Goal: Information Seeking & Learning: Learn about a topic

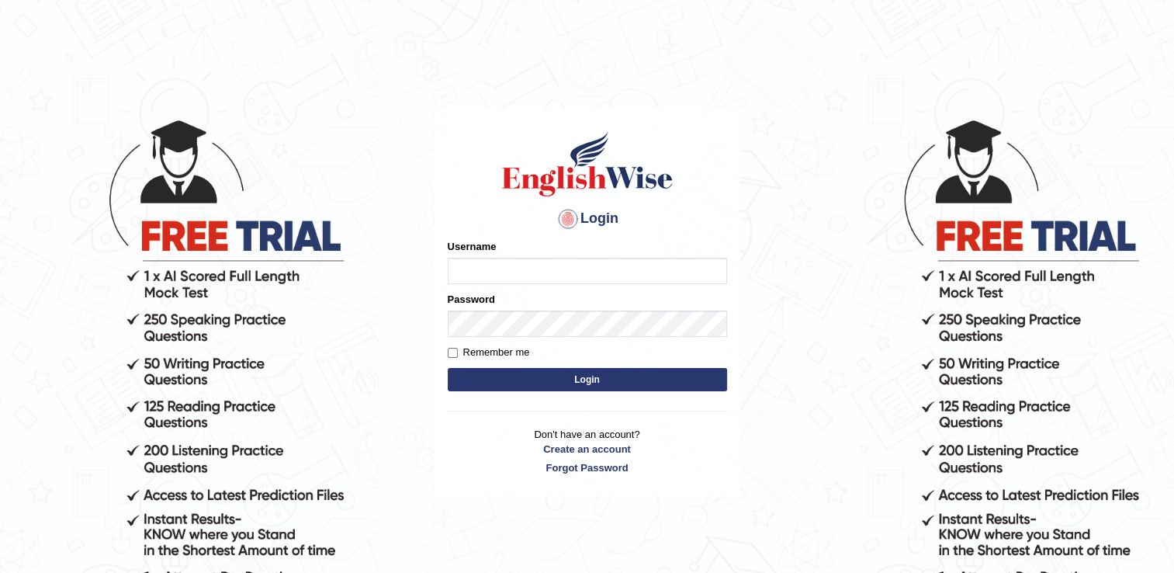
drag, startPoint x: 0, startPoint y: 0, endPoint x: 616, endPoint y: 260, distance: 668.9
click at [616, 260] on input "Username" at bounding box center [587, 271] width 279 height 26
type input "Neha_Bhati"
click at [591, 306] on div "Password" at bounding box center [587, 314] width 279 height 45
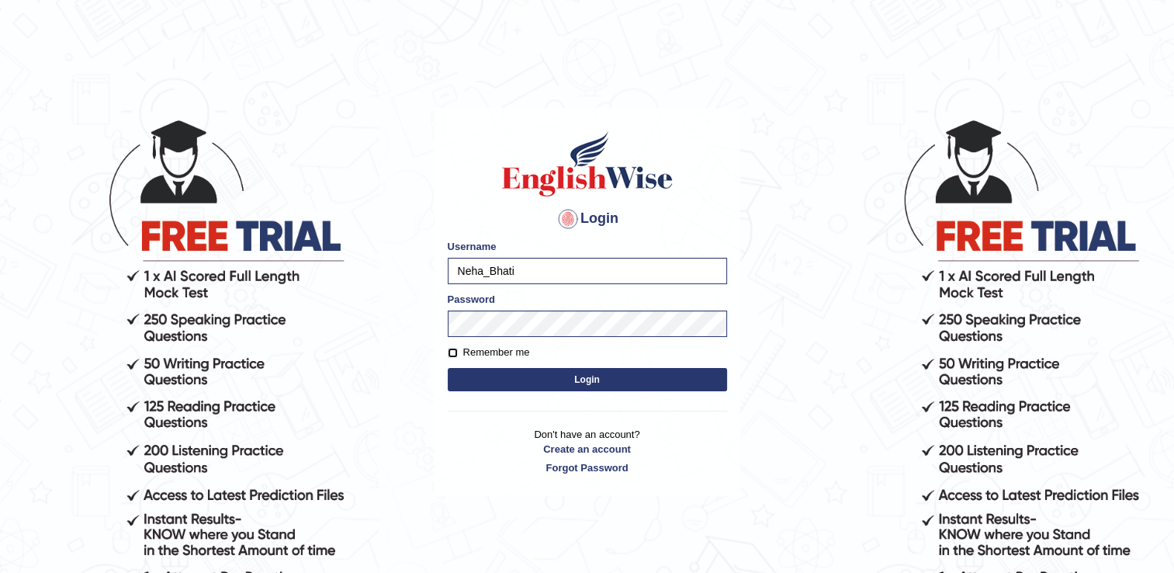
click at [448, 354] on input "Remember me" at bounding box center [453, 353] width 10 height 10
checkbox input "true"
click at [650, 374] on button "Login" at bounding box center [587, 379] width 279 height 23
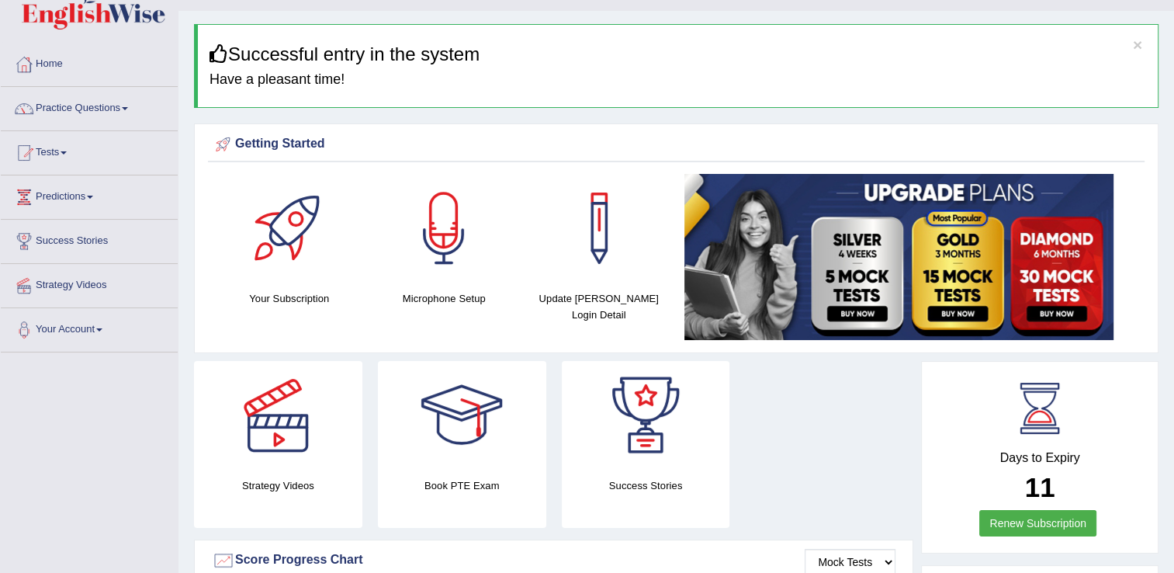
scroll to position [37, 0]
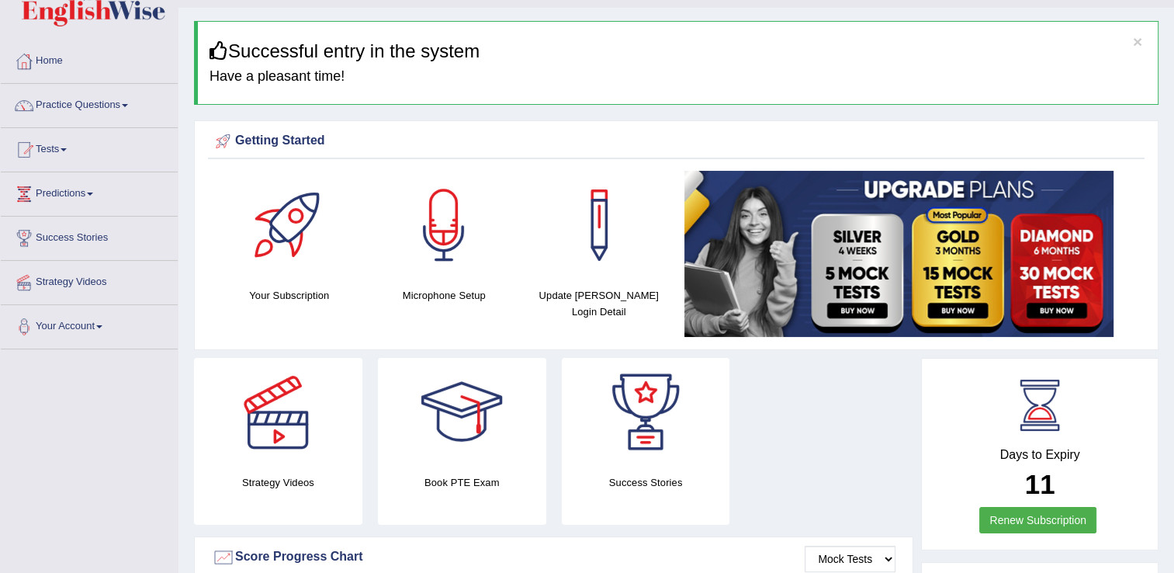
click at [713, 442] on link at bounding box center [646, 412] width 168 height 109
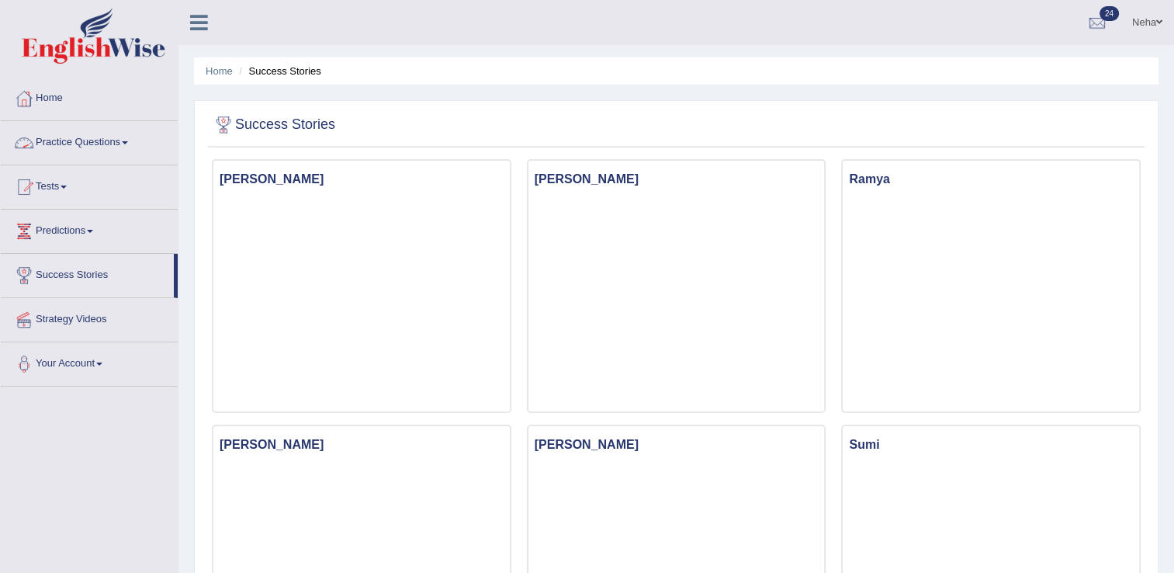
click at [128, 145] on link "Practice Questions" at bounding box center [89, 140] width 177 height 39
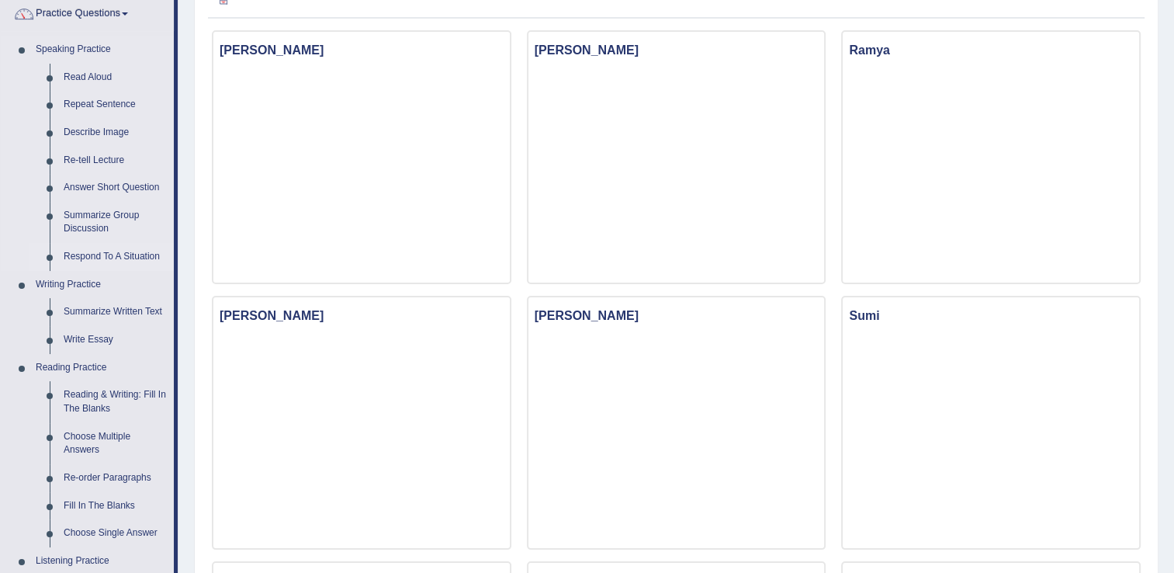
scroll to position [130, 0]
click at [128, 316] on link "Summarize Written Text" at bounding box center [115, 310] width 117 height 28
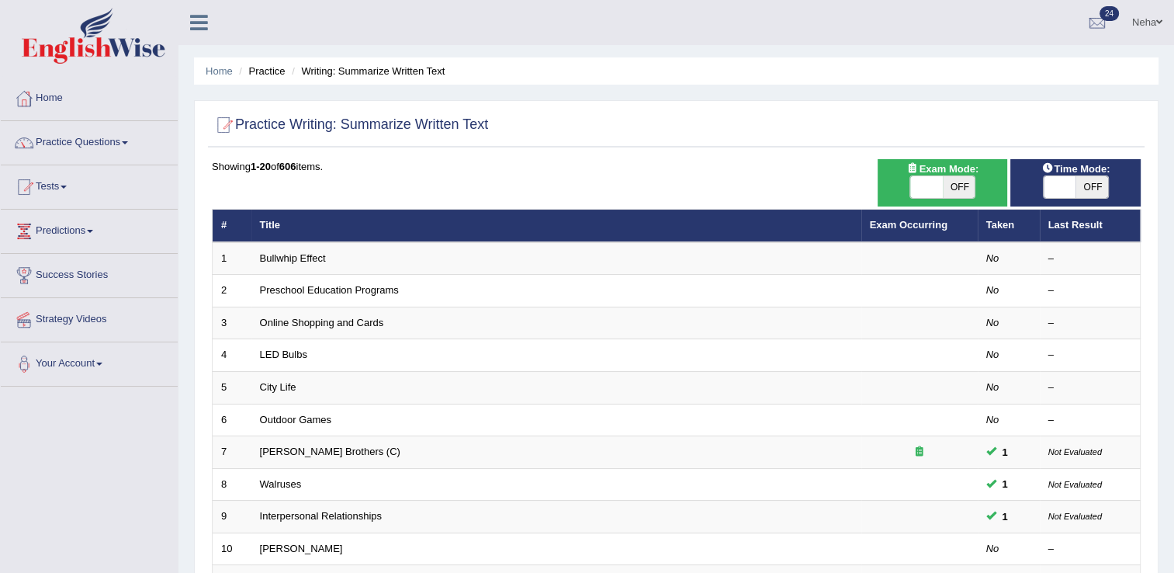
click at [966, 185] on span "OFF" at bounding box center [959, 187] width 33 height 22
checkbox input "true"
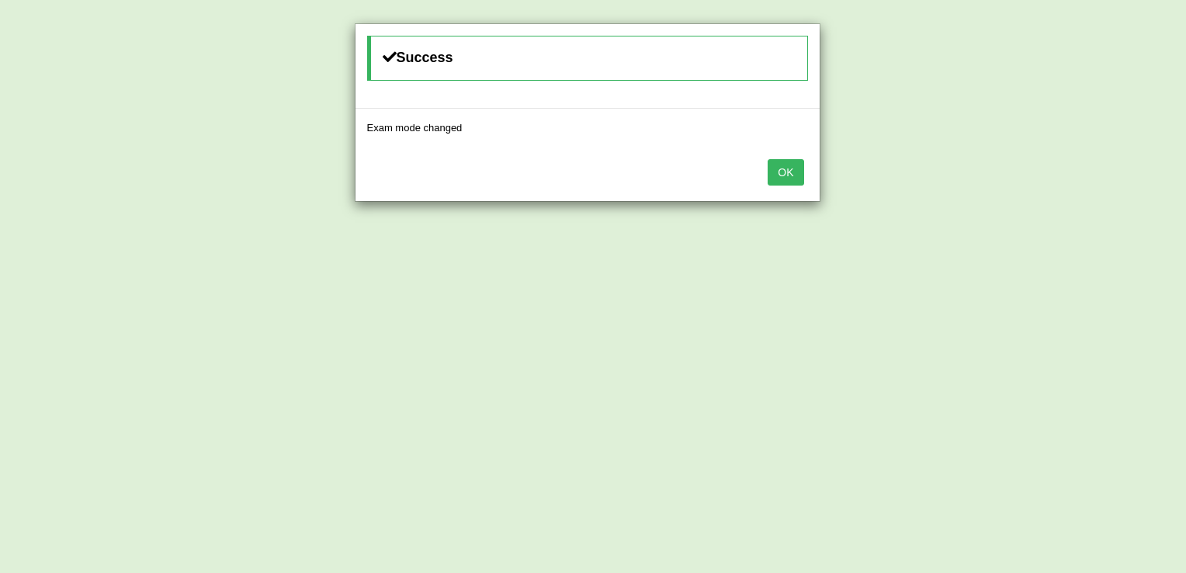
click at [803, 175] on button "OK" at bounding box center [786, 172] width 36 height 26
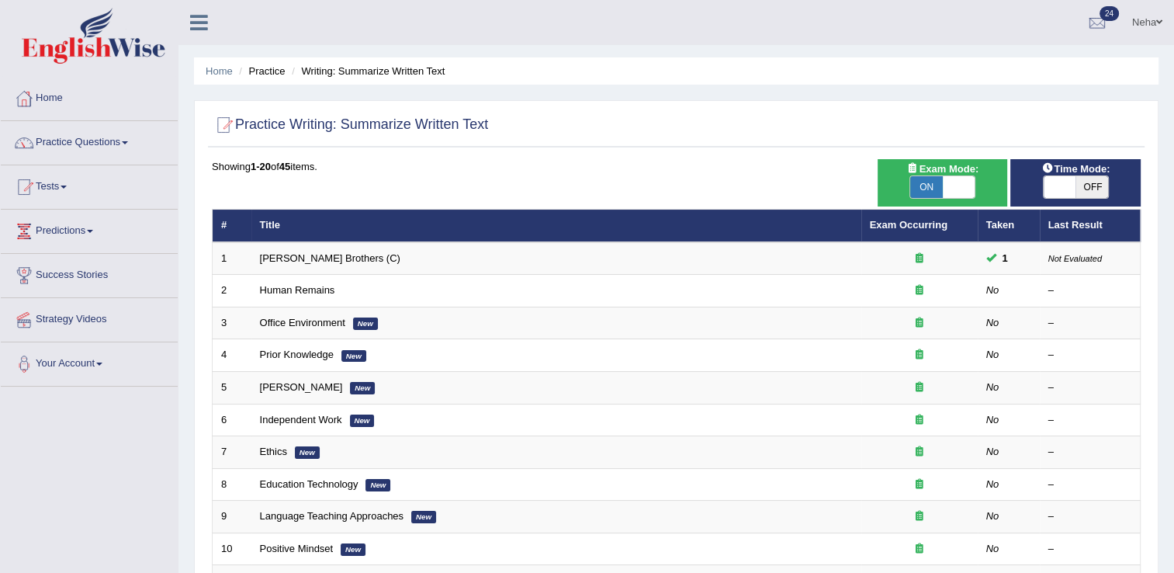
click at [1101, 182] on span "OFF" at bounding box center [1092, 187] width 33 height 22
checkbox input "true"
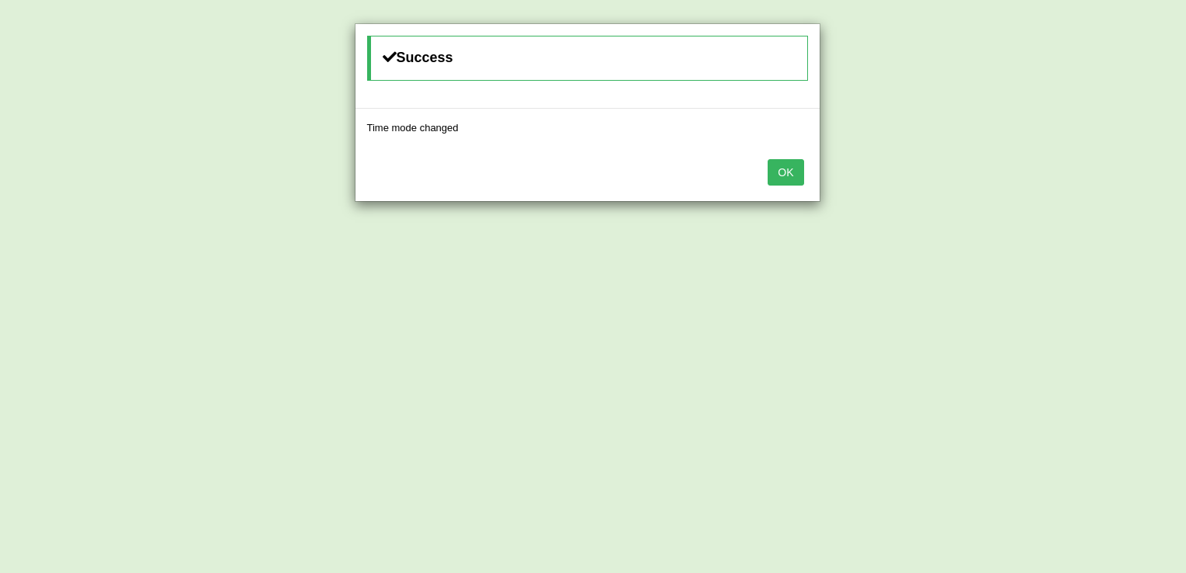
click at [785, 169] on button "OK" at bounding box center [786, 172] width 36 height 26
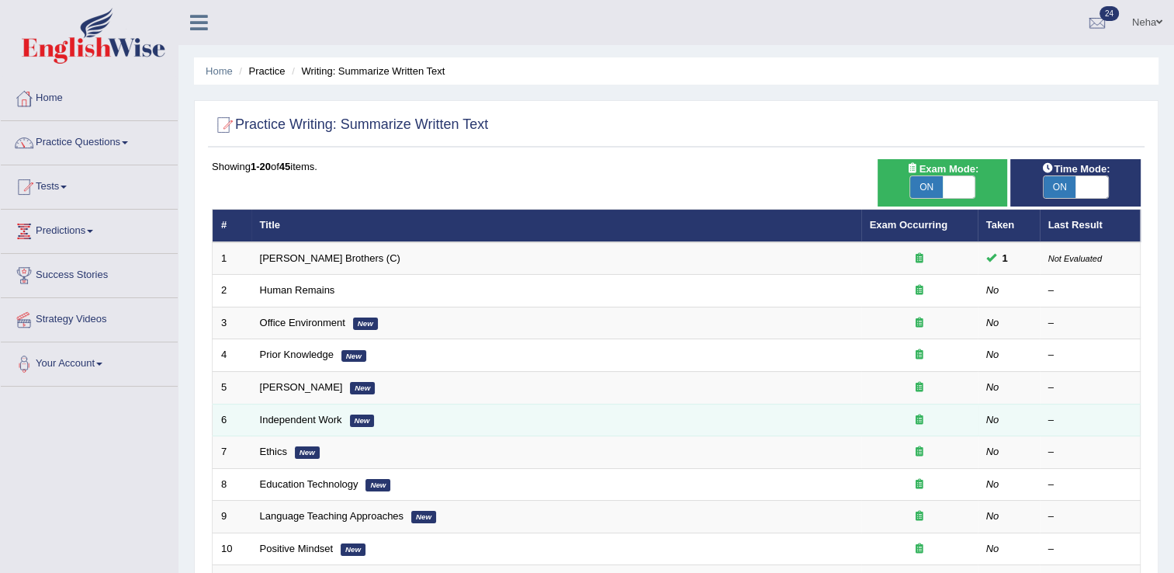
scroll to position [87, 0]
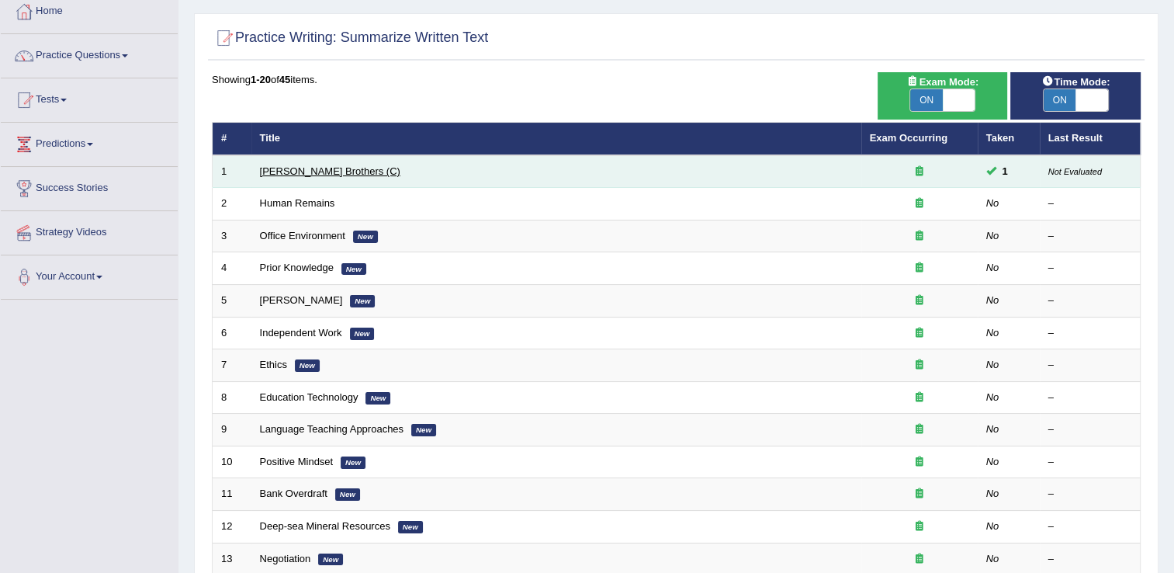
click at [296, 171] on link "[PERSON_NAME] Brothers (C)" at bounding box center [330, 171] width 140 height 12
click at [260, 165] on link "[PERSON_NAME] Brothers (C)" at bounding box center [330, 171] width 140 height 12
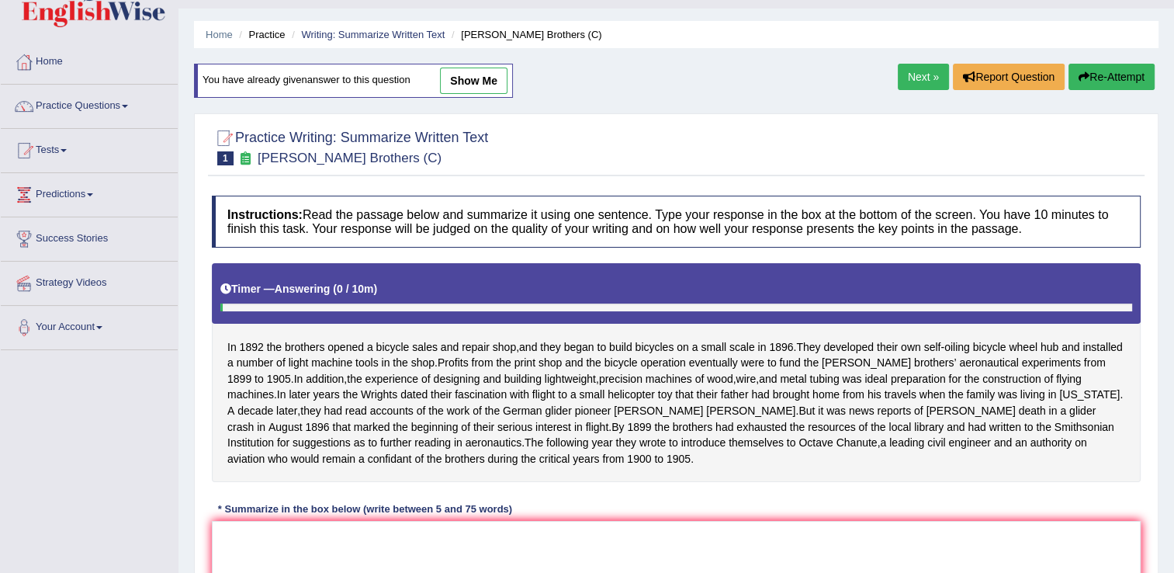
scroll to position [35, 0]
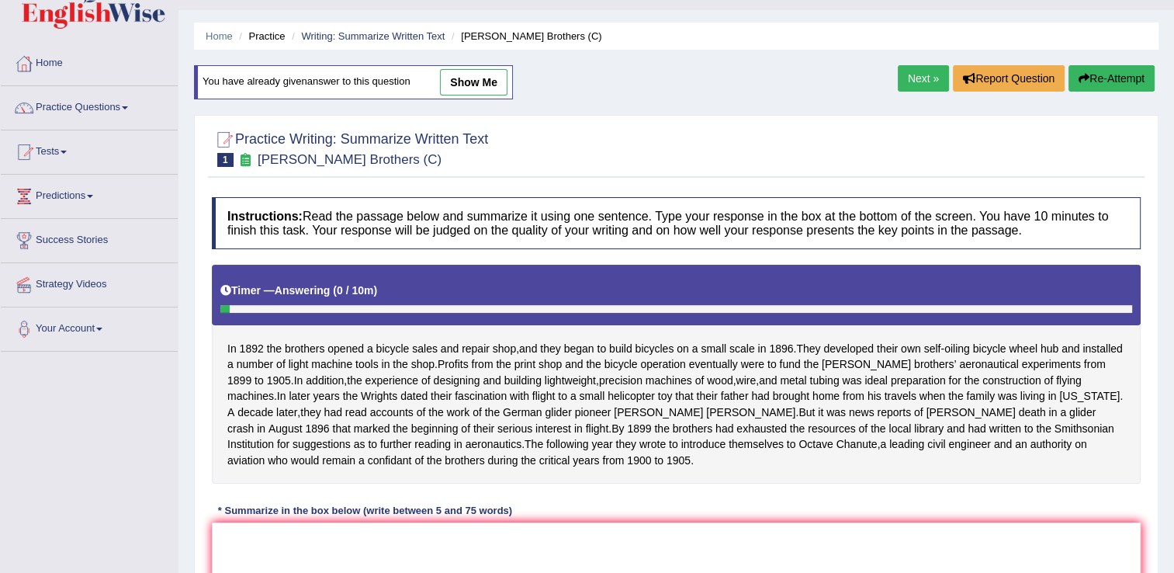
click at [478, 88] on link "show me" at bounding box center [474, 82] width 68 height 26
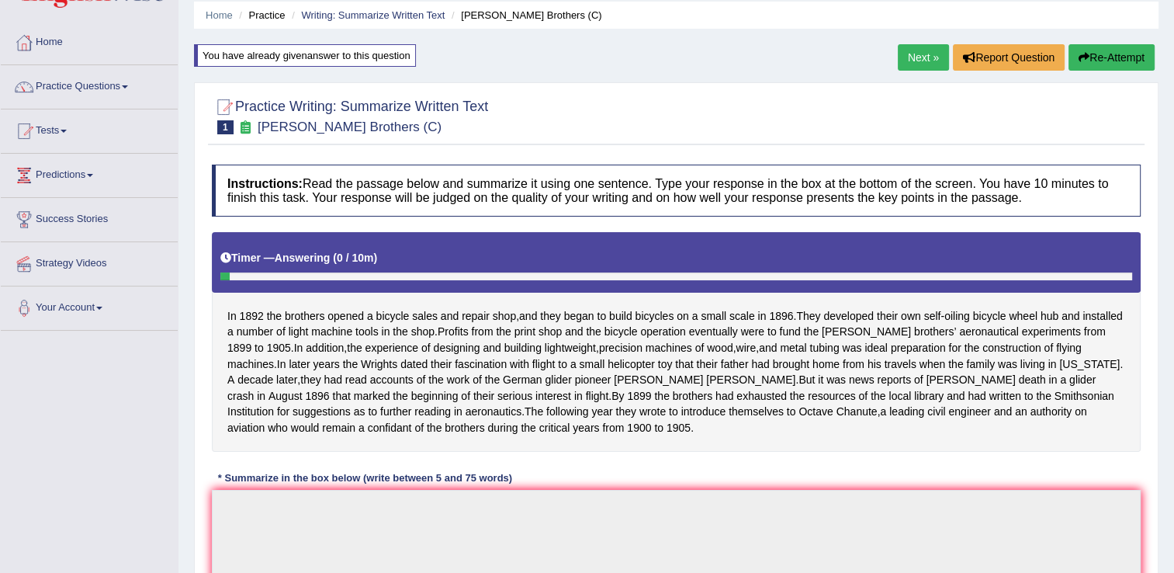
scroll to position [56, 0]
click at [339, 59] on div "You have already given answer to this question" at bounding box center [305, 55] width 222 height 23
click at [1139, 54] on button "Re-Attempt" at bounding box center [1112, 57] width 86 height 26
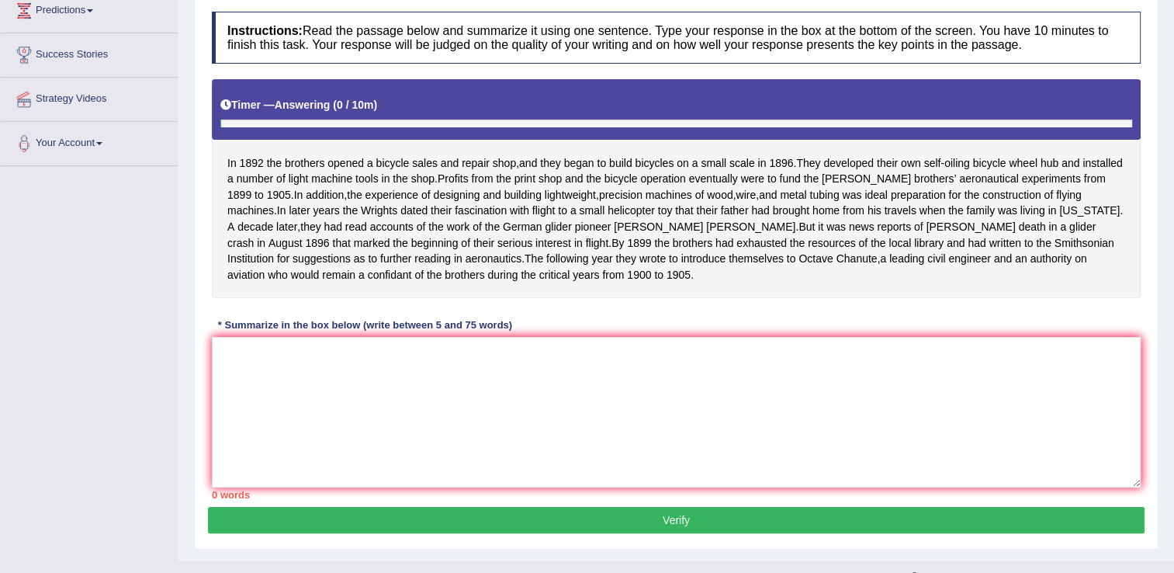
scroll to position [261, 0]
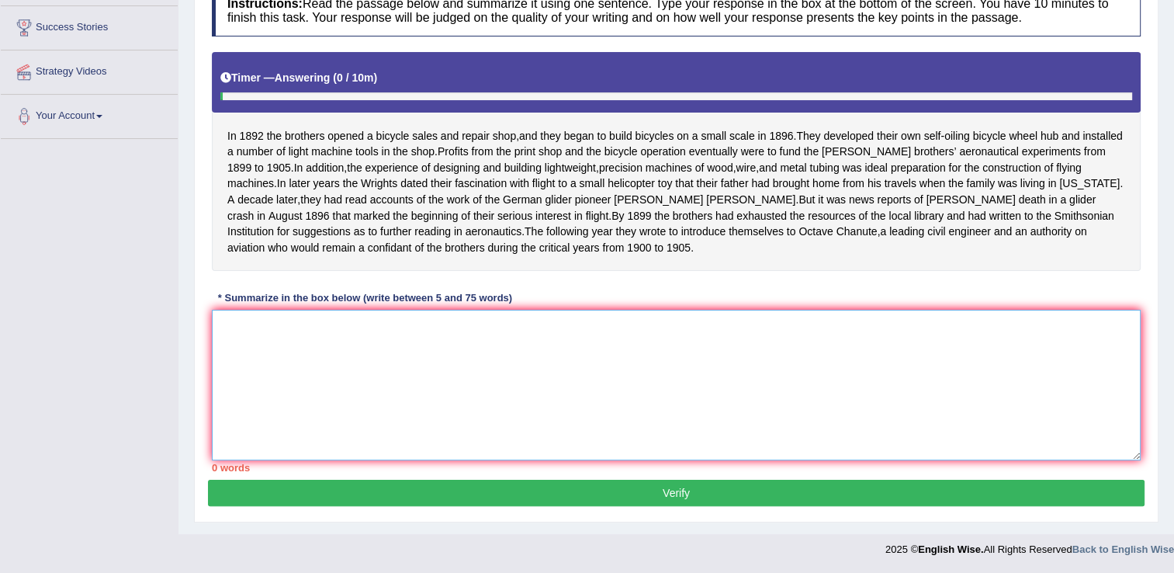
click at [545, 362] on textarea at bounding box center [676, 385] width 929 height 151
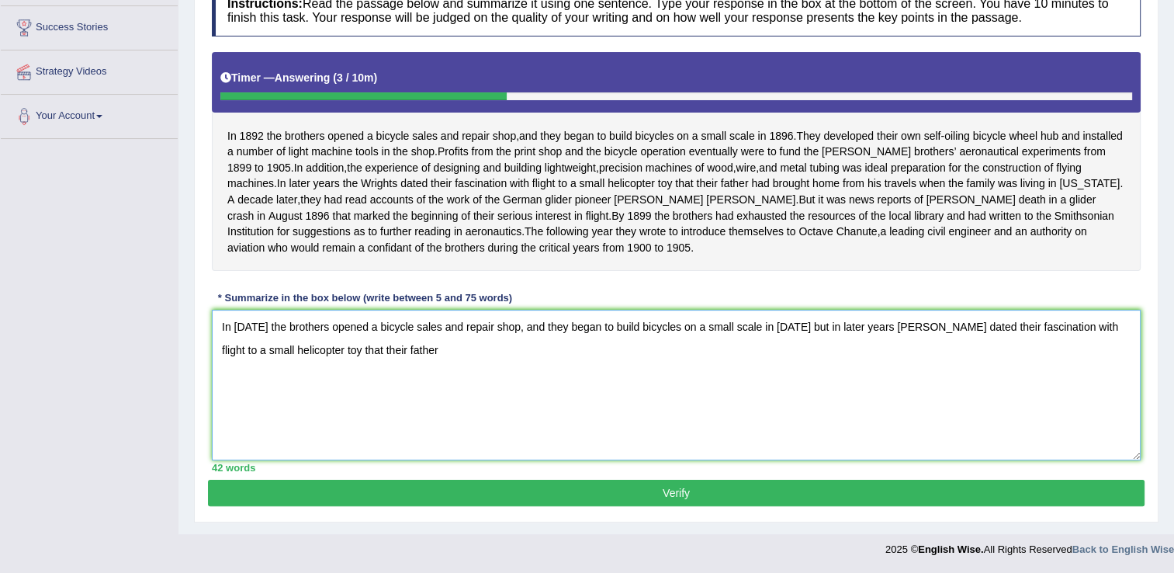
click at [534, 354] on textarea "In 1892 the brothers opened a bicycle sales and repair shop, and they began to …" at bounding box center [676, 385] width 929 height 151
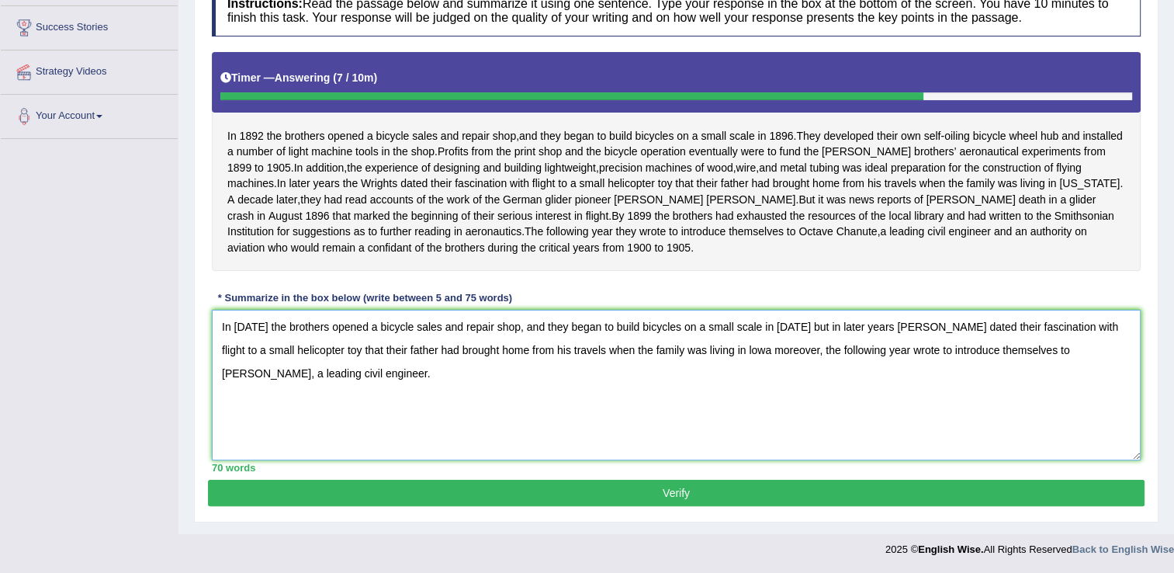
click at [866, 351] on textarea "In 1892 the brothers opened a bicycle sales and repair shop, and they began to …" at bounding box center [676, 385] width 929 height 151
click at [509, 331] on textarea "In 1892 the brothers opened a bicycle sales and repair shop, and they began to …" at bounding box center [676, 385] width 929 height 151
click at [273, 380] on textarea "In 1892 the brothers opened a bicycle sales and repair shop, and they began to …" at bounding box center [676, 385] width 929 height 151
type textarea "In 1892 the brothers opened a bicycle sales and repair shop, and they began to …"
click at [311, 491] on button "Verify" at bounding box center [676, 493] width 937 height 26
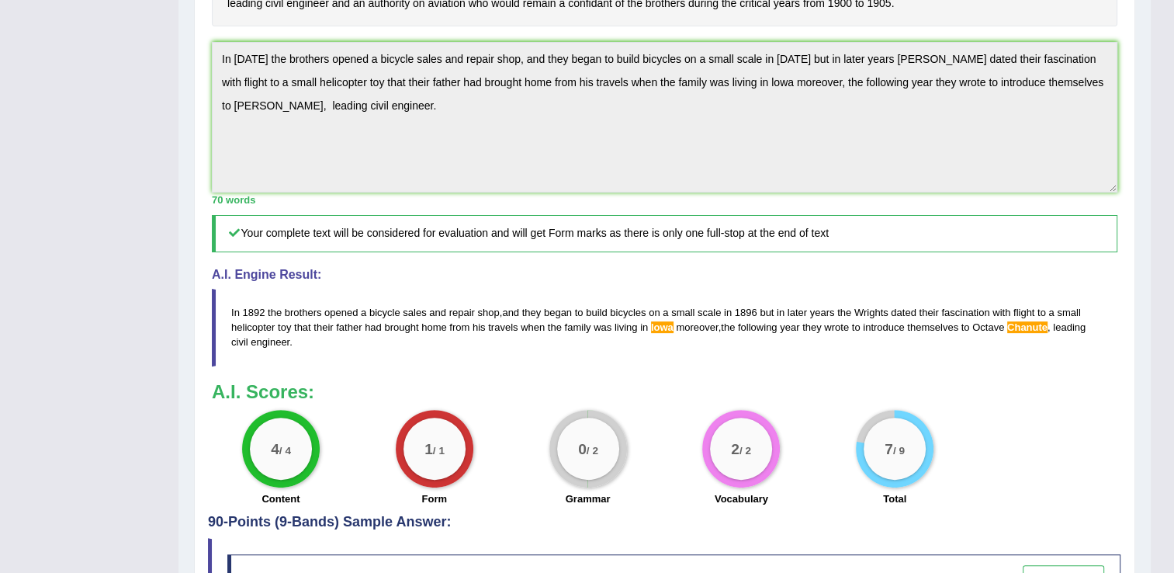
scroll to position [579, 0]
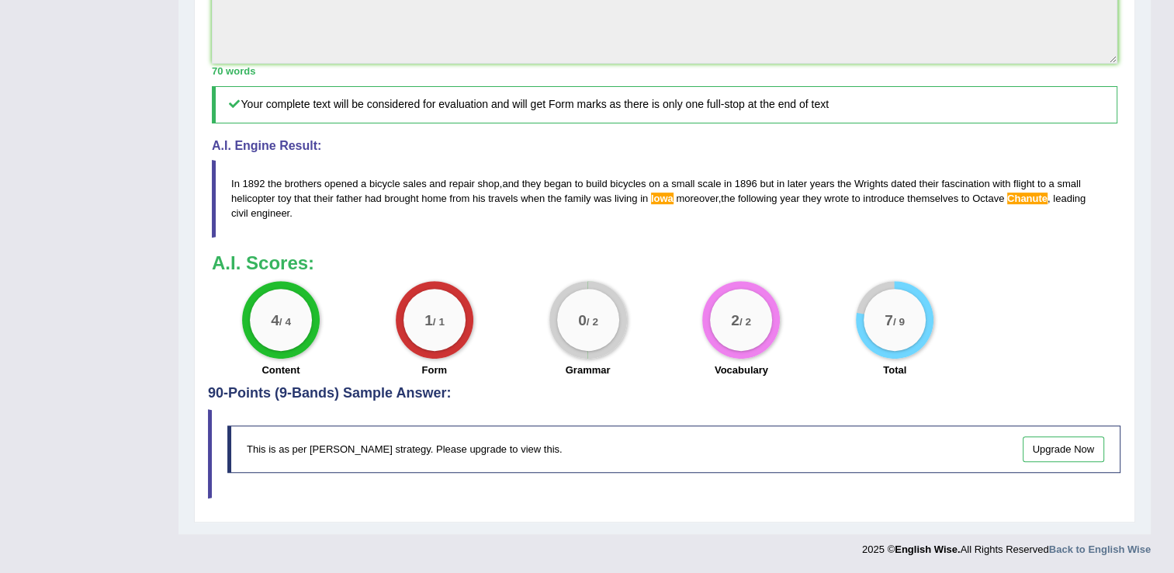
click at [666, 197] on span "lowa" at bounding box center [662, 198] width 23 height 12
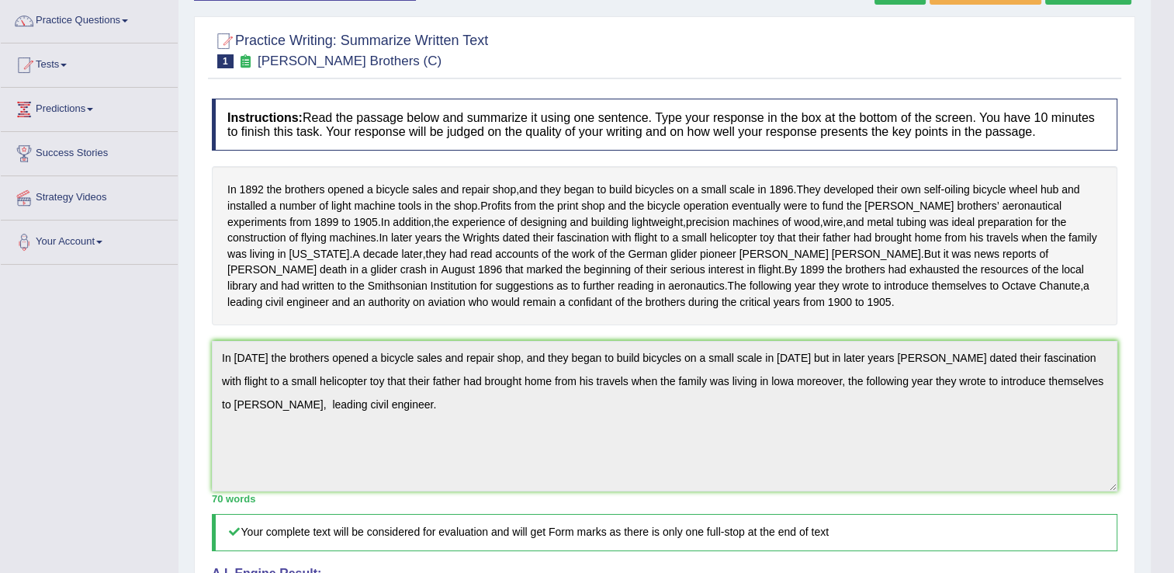
scroll to position [0, 0]
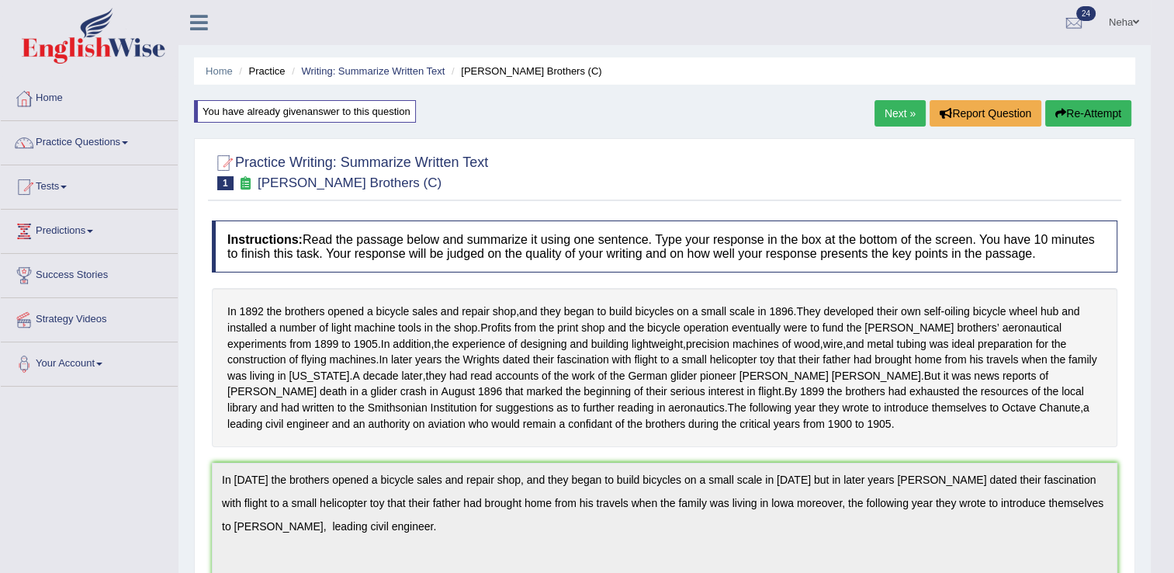
click at [896, 102] on link "Next »" at bounding box center [900, 113] width 51 height 26
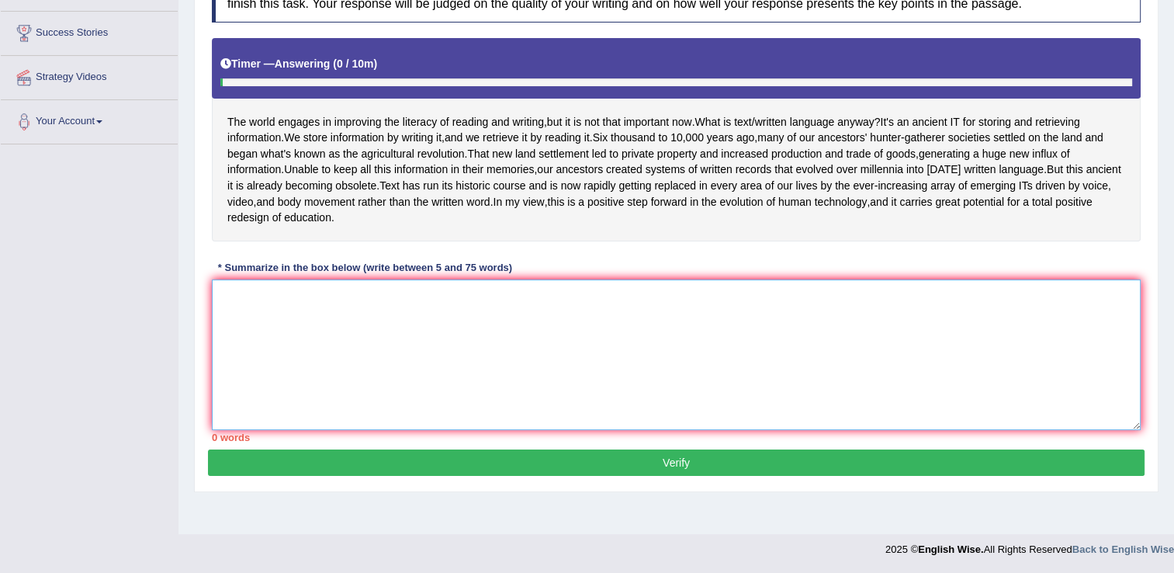
click at [646, 336] on textarea at bounding box center [676, 354] width 929 height 151
click at [695, 412] on textarea at bounding box center [676, 354] width 929 height 151
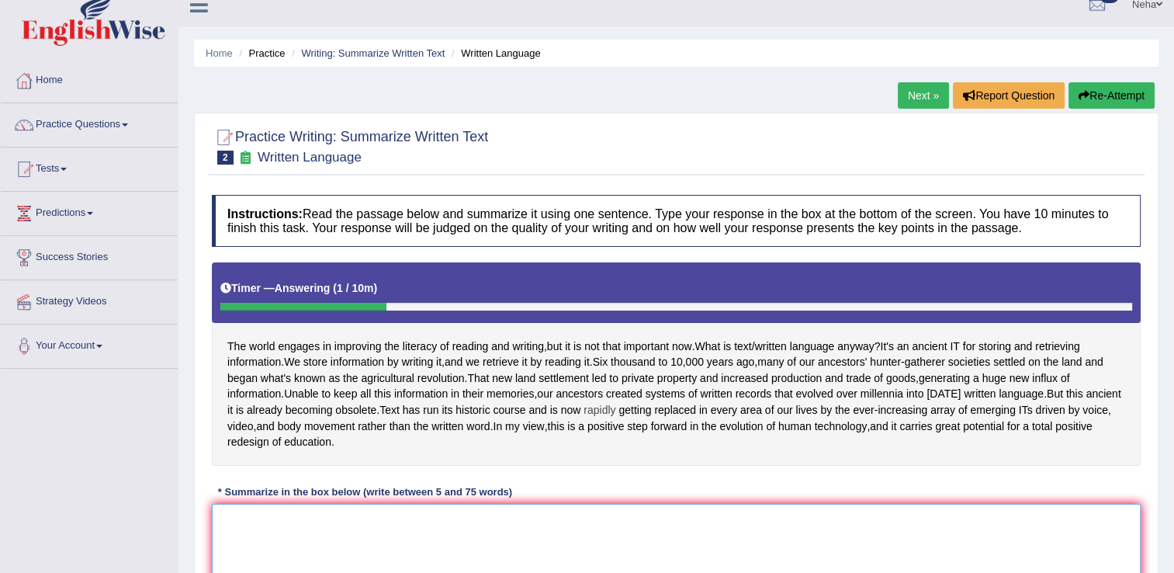
scroll to position [16, 0]
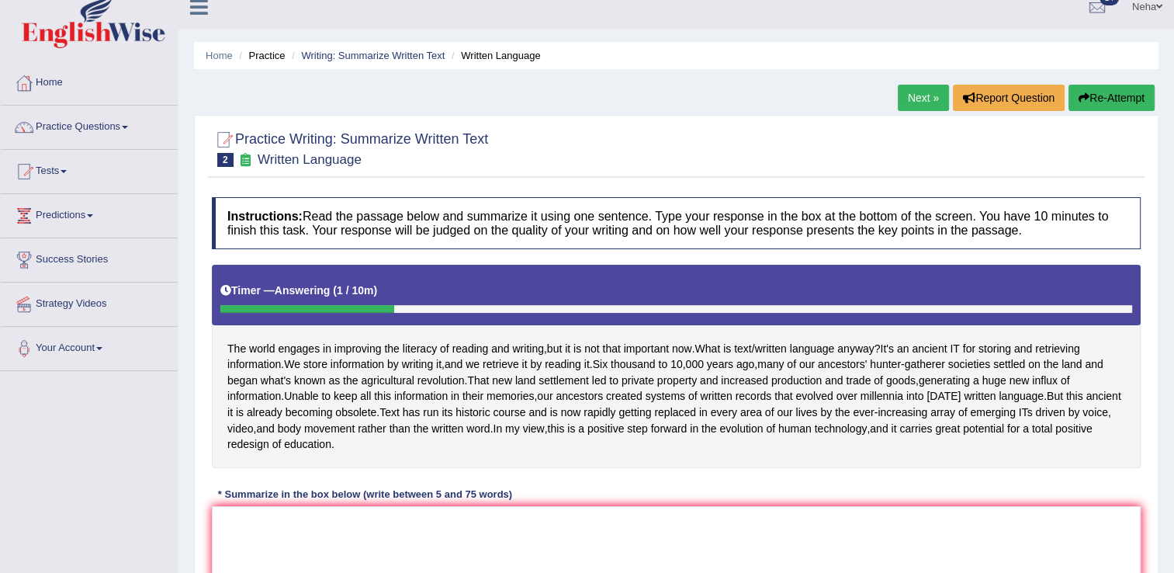
click at [65, 180] on link "Tests" at bounding box center [89, 169] width 177 height 39
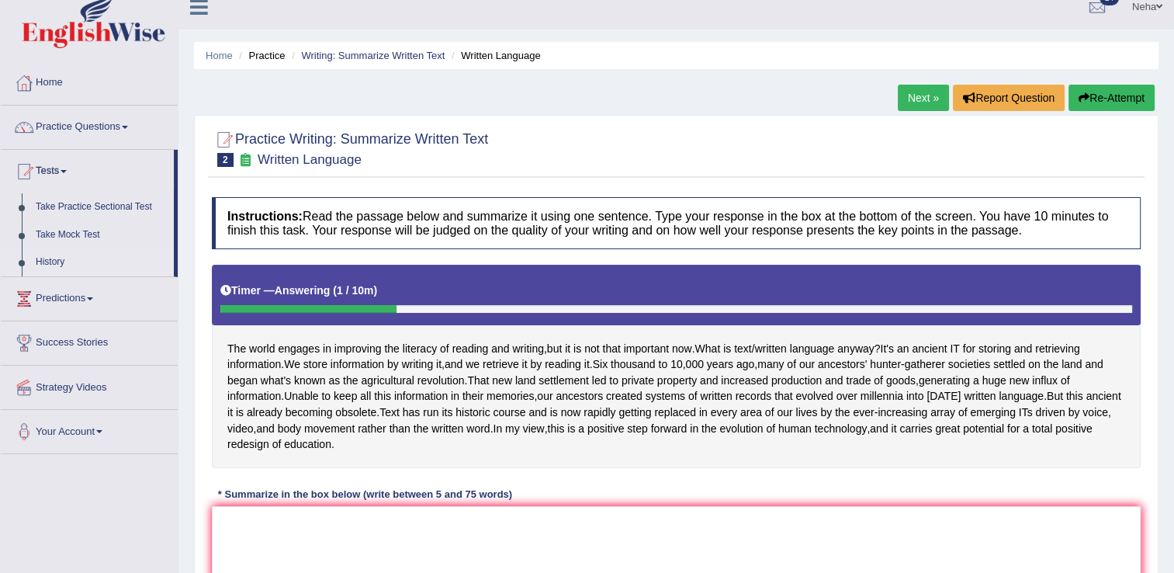
click at [62, 252] on link "History" at bounding box center [101, 262] width 145 height 28
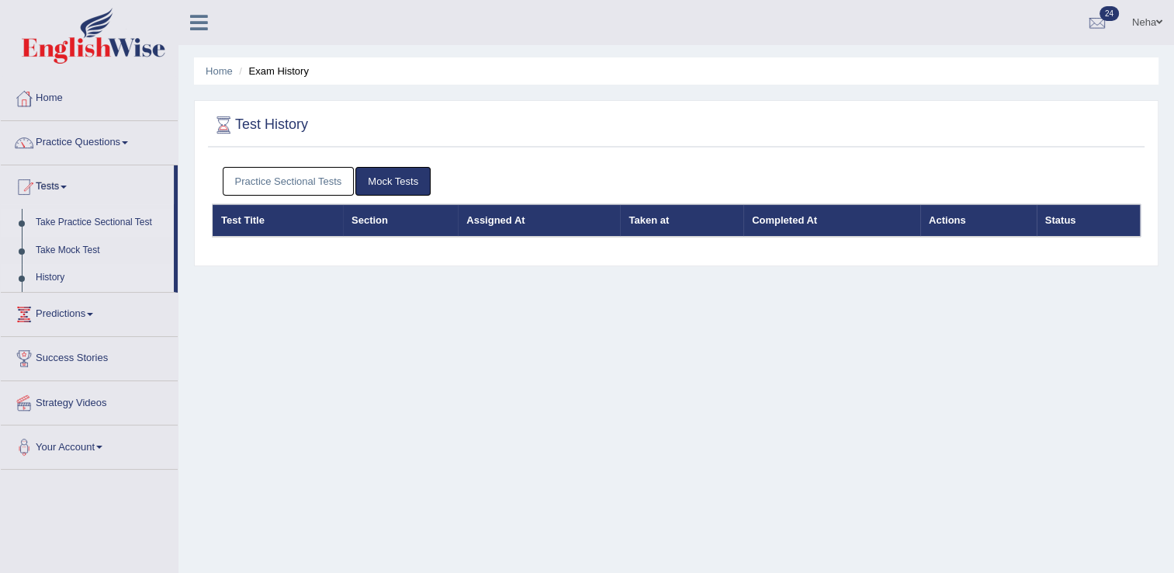
click at [85, 220] on link "Take Practice Sectional Test" at bounding box center [101, 223] width 145 height 28
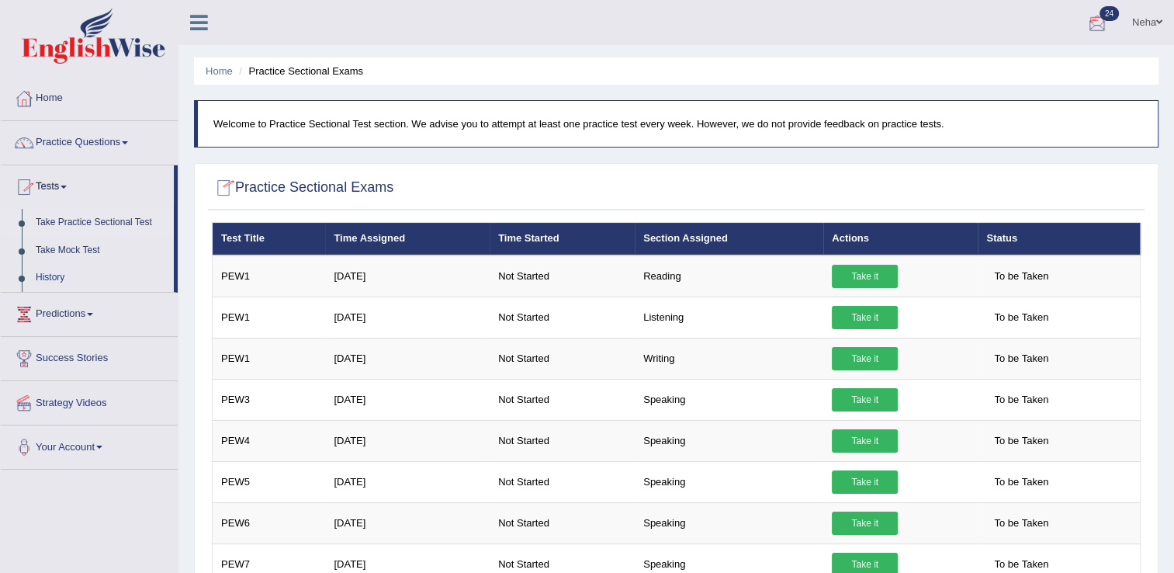
click at [1106, 33] on div at bounding box center [1097, 23] width 23 height 23
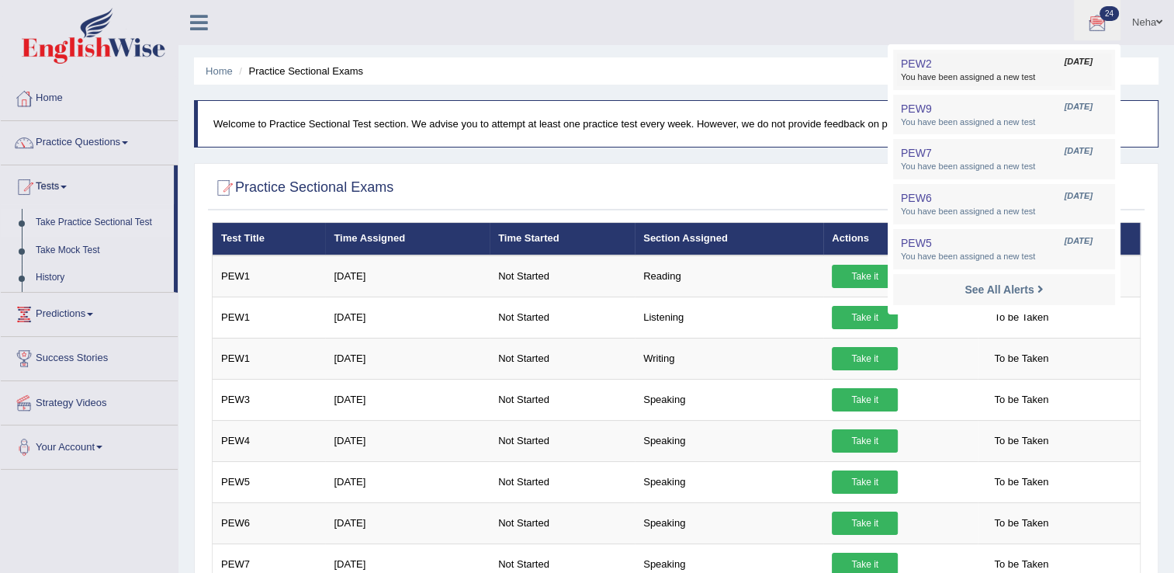
click at [1015, 76] on span "You have been assigned a new test" at bounding box center [1004, 77] width 206 height 12
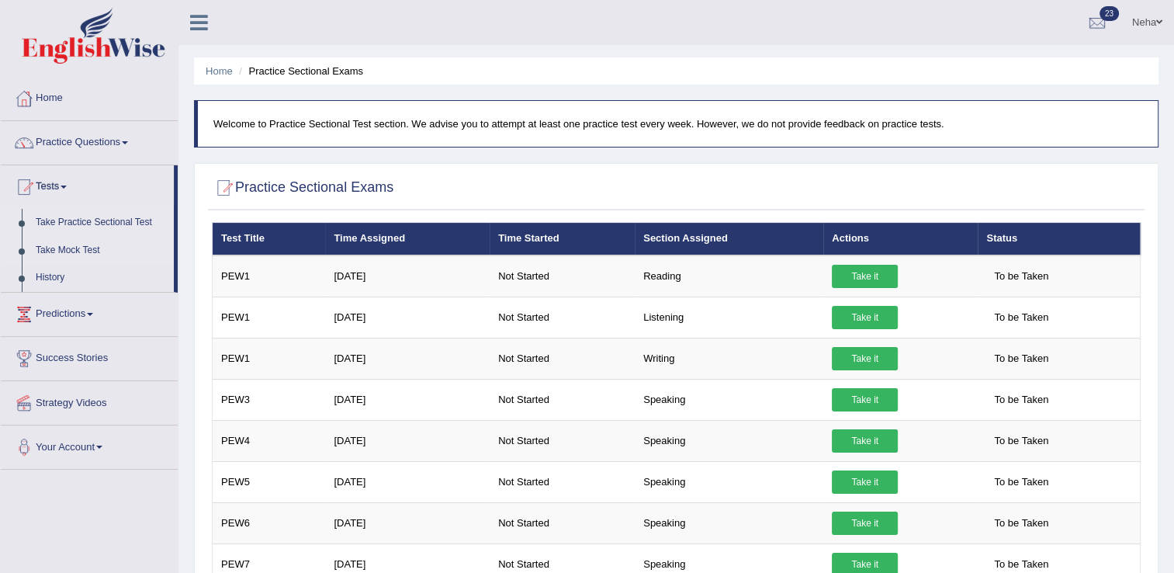
click at [79, 248] on link "Take Mock Test" at bounding box center [101, 251] width 145 height 28
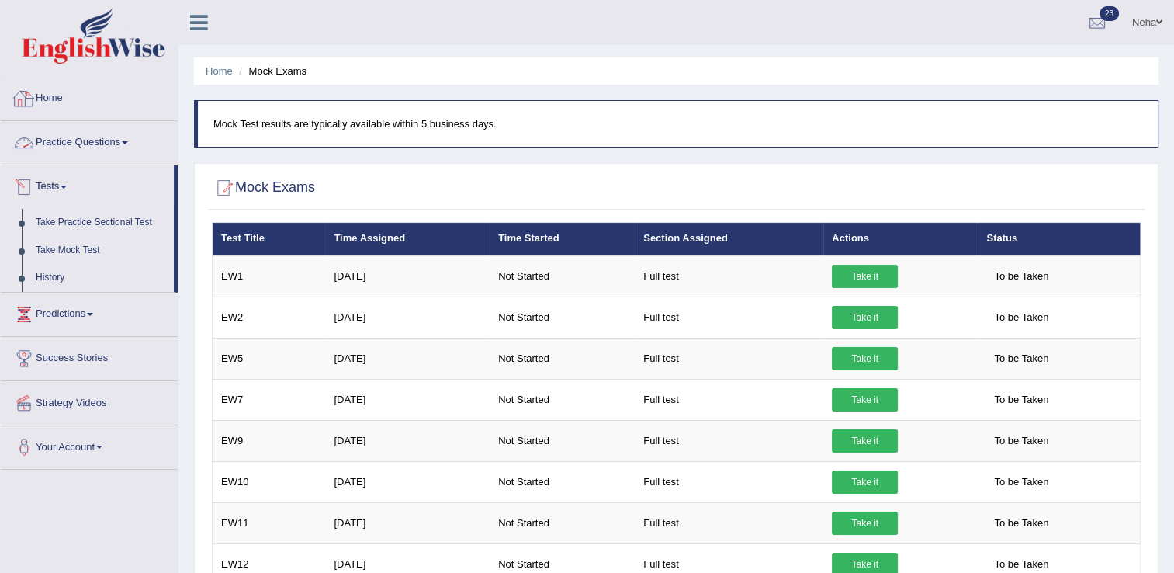
click at [62, 101] on link "Home" at bounding box center [89, 96] width 177 height 39
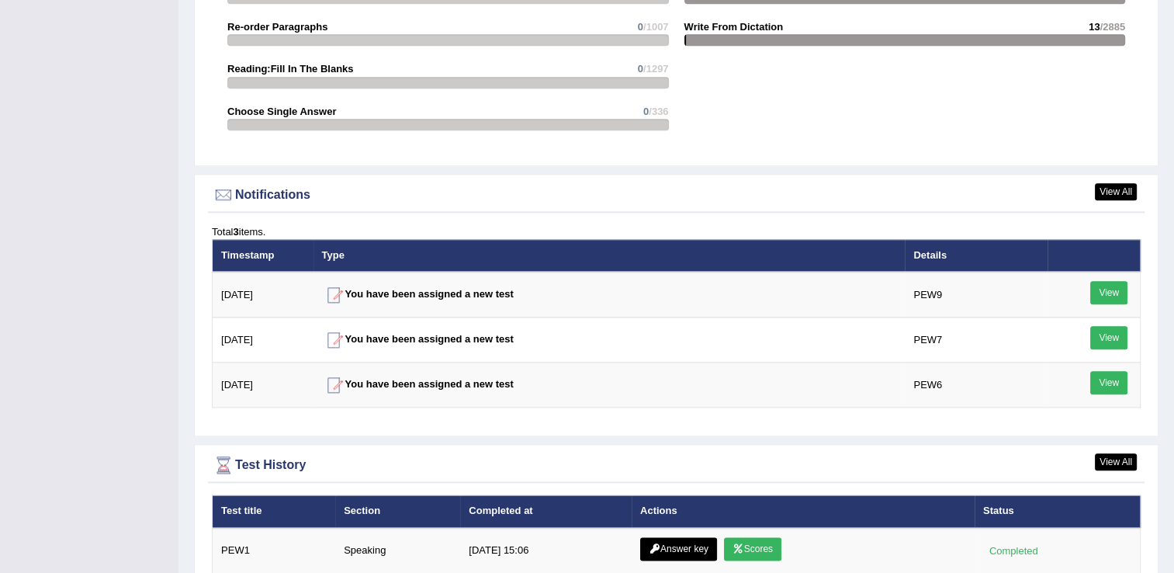
scroll to position [1794, 0]
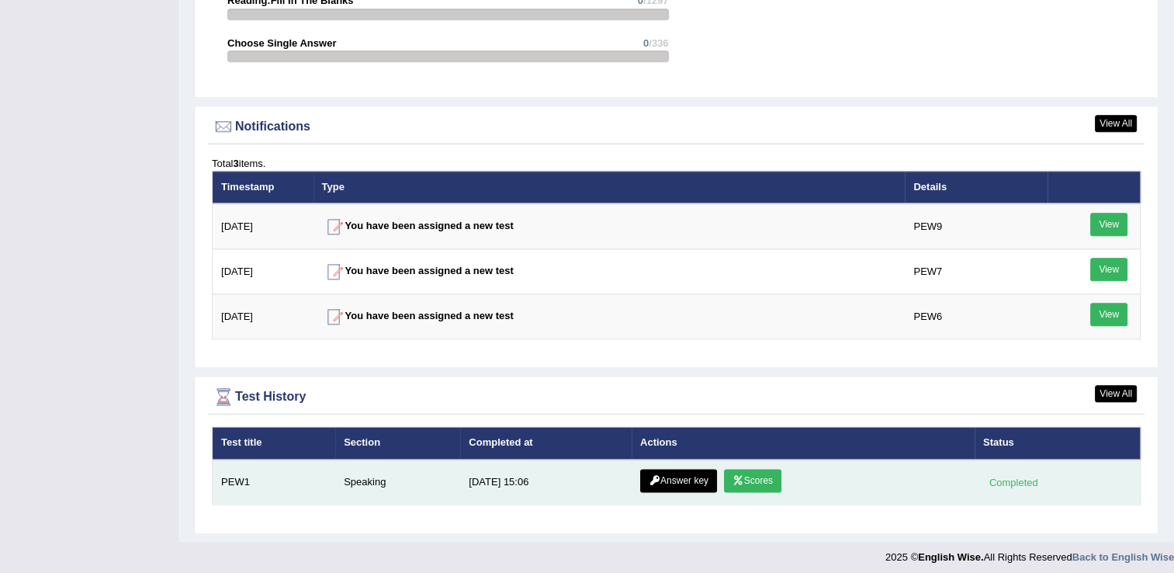
click at [412, 477] on td "Speaking" at bounding box center [397, 482] width 125 height 46
click at [683, 473] on link "Answer key" at bounding box center [678, 480] width 77 height 23
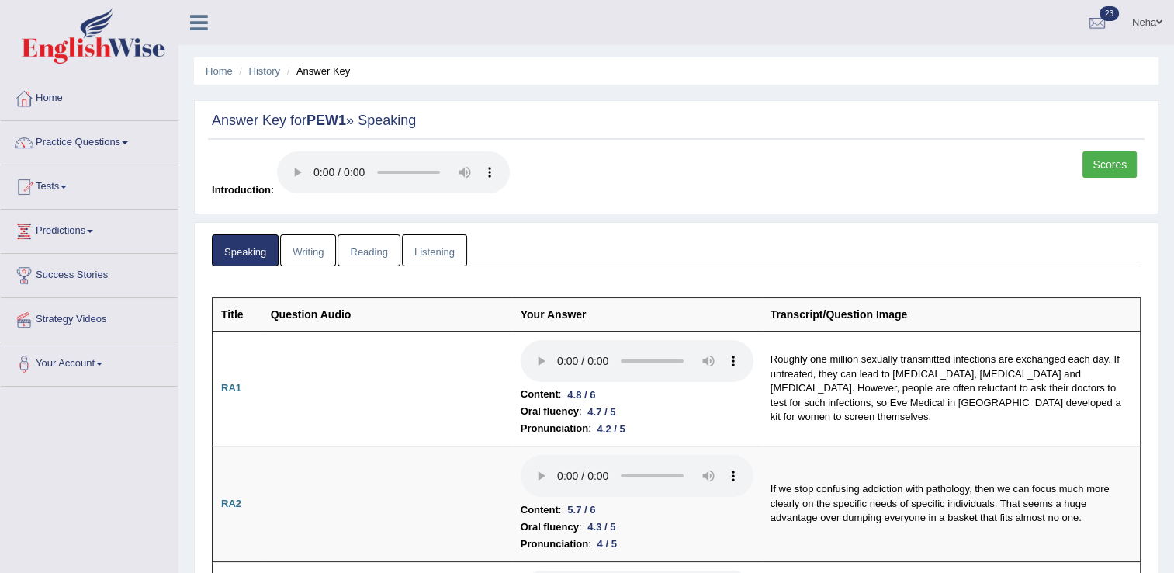
click at [801, 128] on h2 "Answer Key for PEW1 » Speaking" at bounding box center [676, 121] width 929 height 16
click at [118, 137] on link "Practice Questions" at bounding box center [89, 140] width 177 height 39
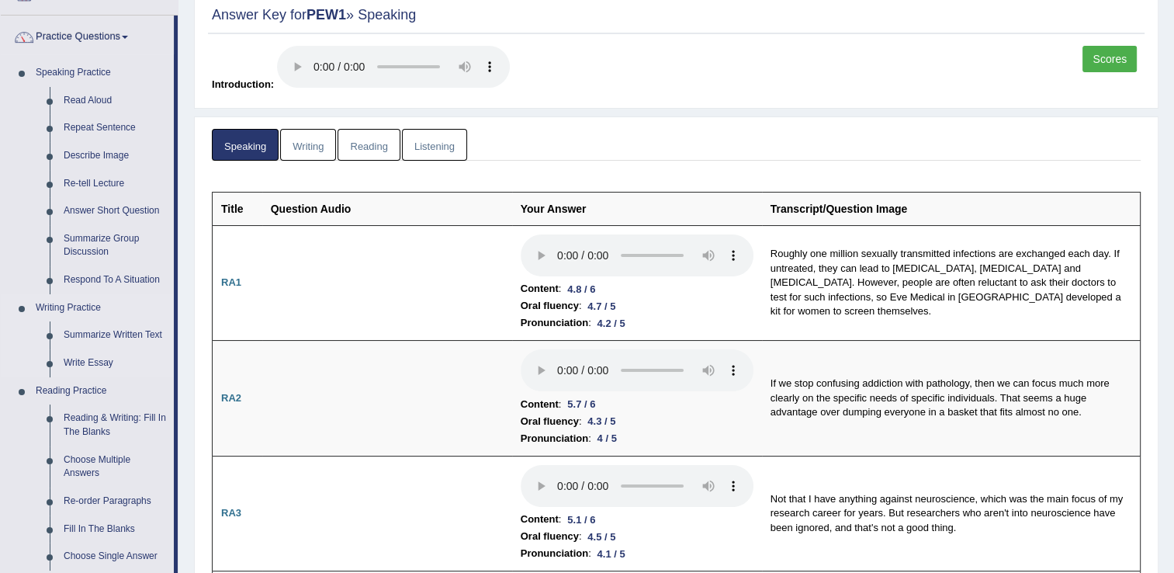
scroll to position [106, 0]
click at [123, 331] on link "Summarize Written Text" at bounding box center [115, 335] width 117 height 28
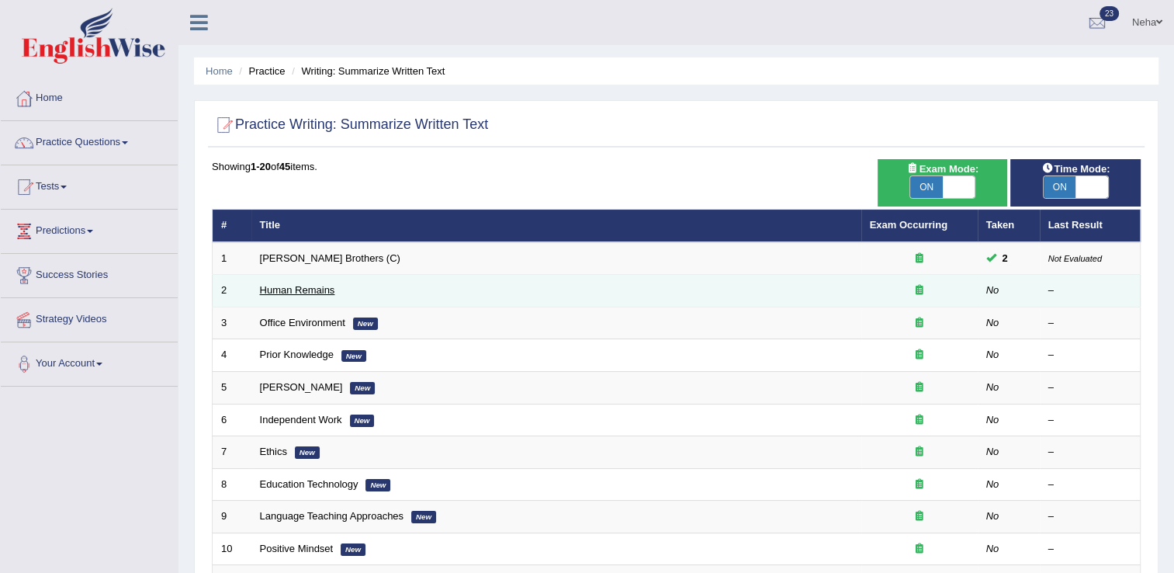
click at [307, 289] on link "Human Remains" at bounding box center [297, 290] width 75 height 12
click at [260, 284] on link "Human Remains" at bounding box center [297, 290] width 75 height 12
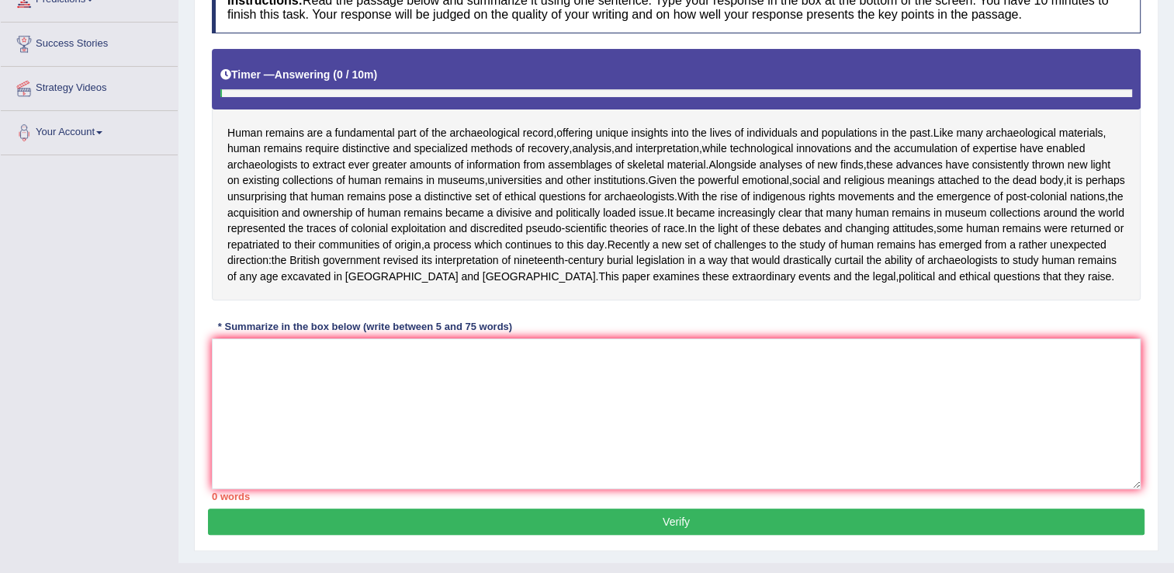
scroll to position [232, 0]
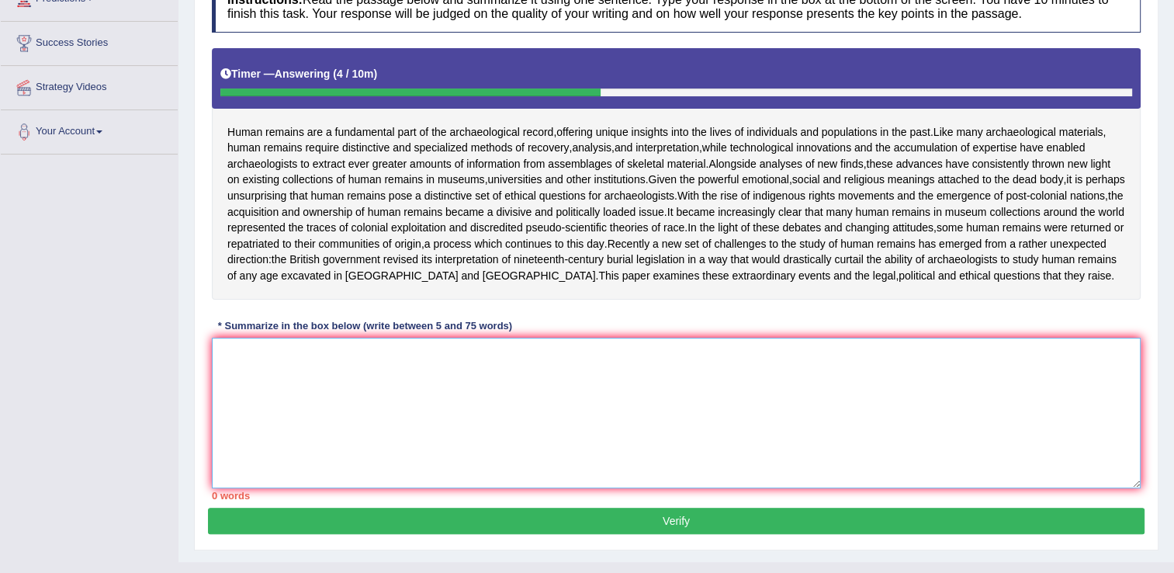
click at [748, 473] on textarea at bounding box center [676, 413] width 929 height 151
click at [861, 446] on textarea at bounding box center [676, 413] width 929 height 151
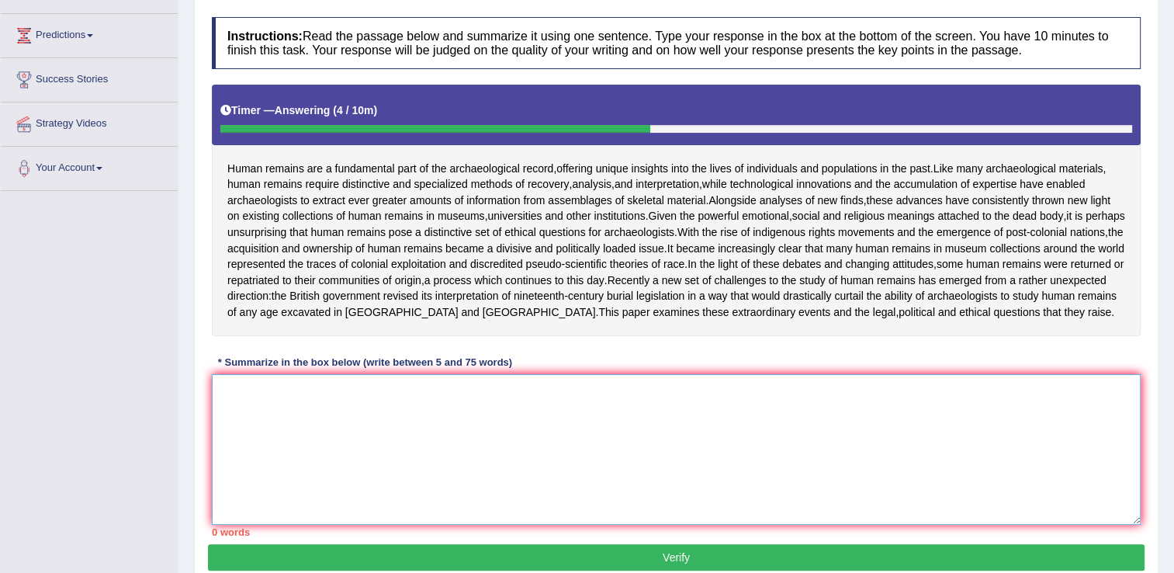
scroll to position [192, 0]
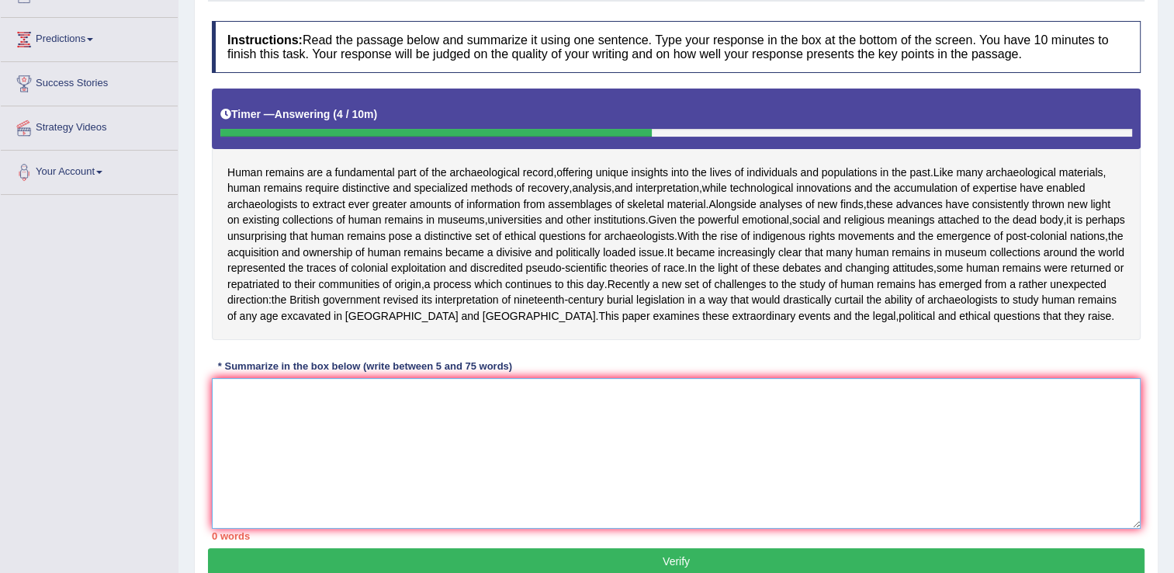
click at [716, 450] on textarea at bounding box center [676, 453] width 929 height 151
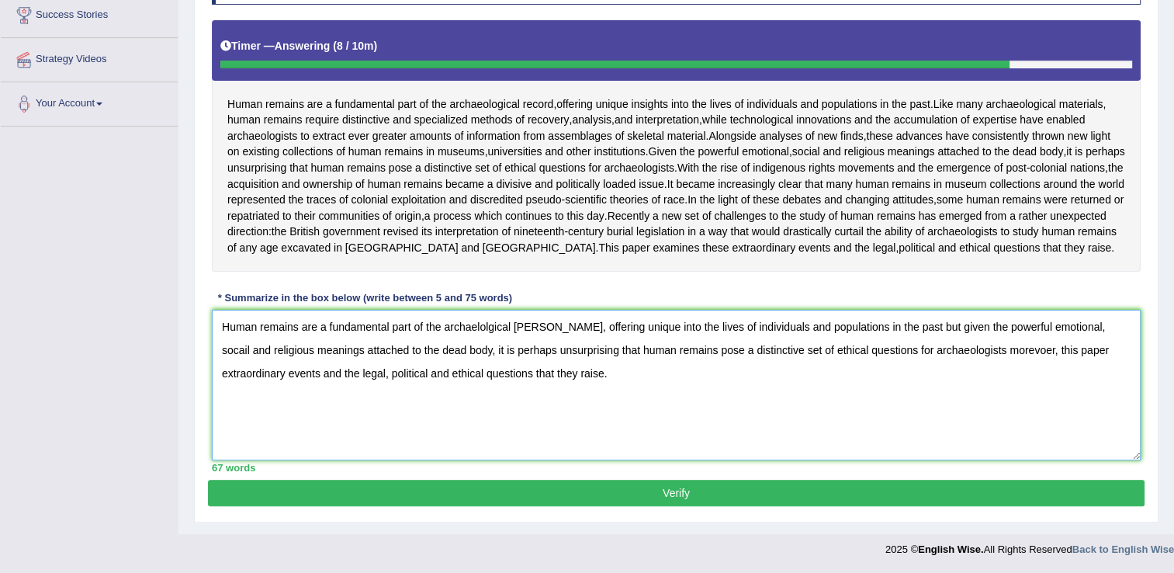
scroll to position [289, 0]
click at [546, 328] on textarea "Human remains are a fundamental part of the archaelolgical recore, offering uni…" at bounding box center [676, 385] width 929 height 151
click at [609, 418] on textarea "Human remains are a fundamental part of the archaelolgical record, offering uni…" at bounding box center [676, 385] width 929 height 151
click at [1080, 331] on textarea "Human remains are a fundamental part of the archaelolgical record, offering uni…" at bounding box center [676, 385] width 929 height 151
type textarea "Human remains are a fundamental part of the archaelolgical record, offering uni…"
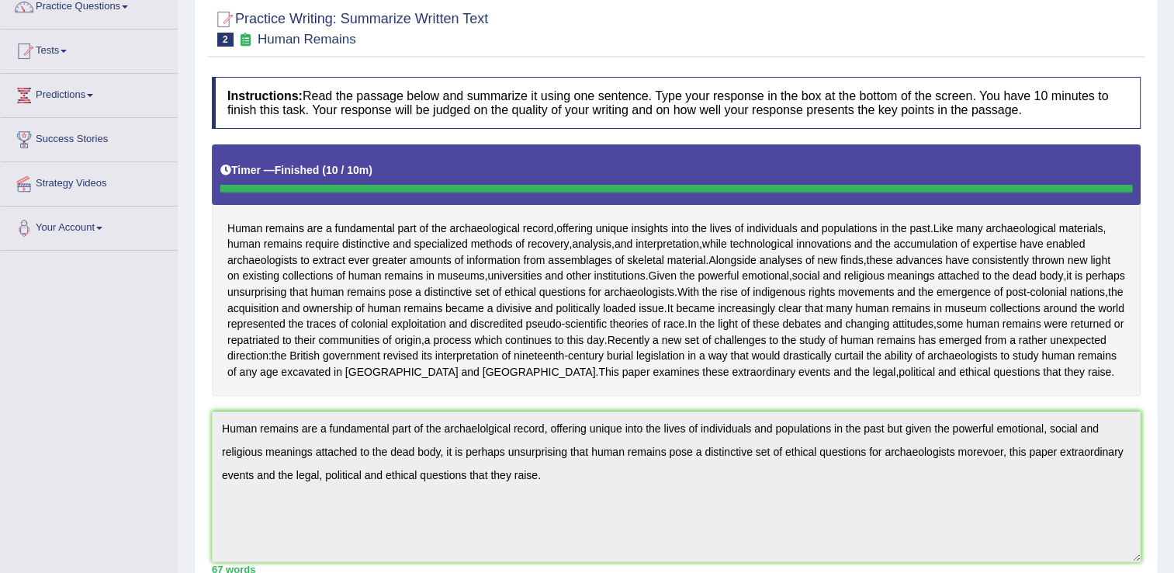
scroll to position [0, 0]
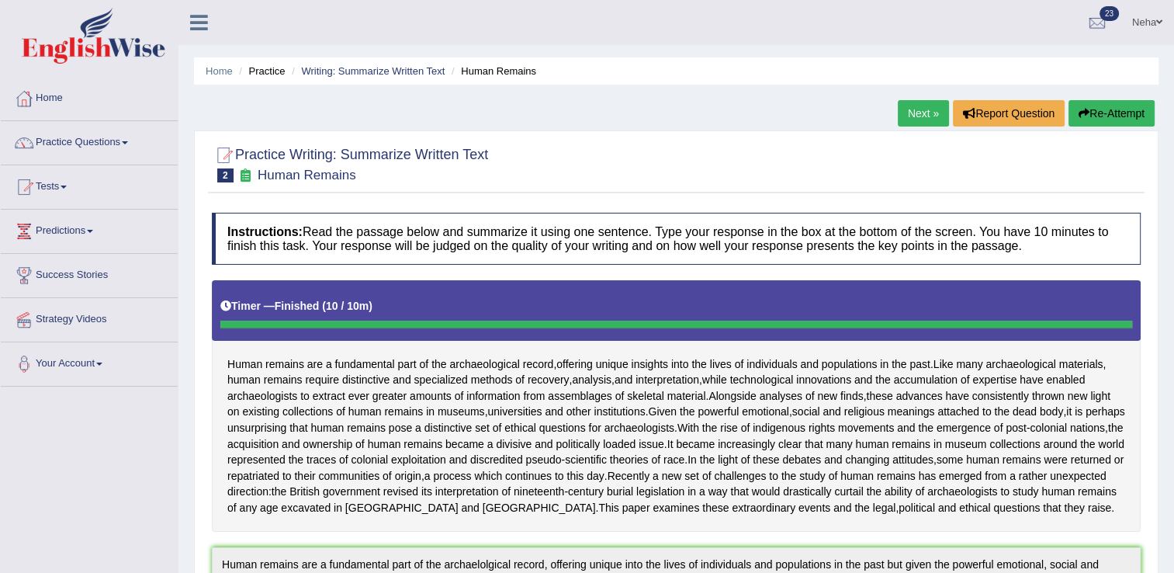
click at [914, 107] on link "Next »" at bounding box center [923, 113] width 51 height 26
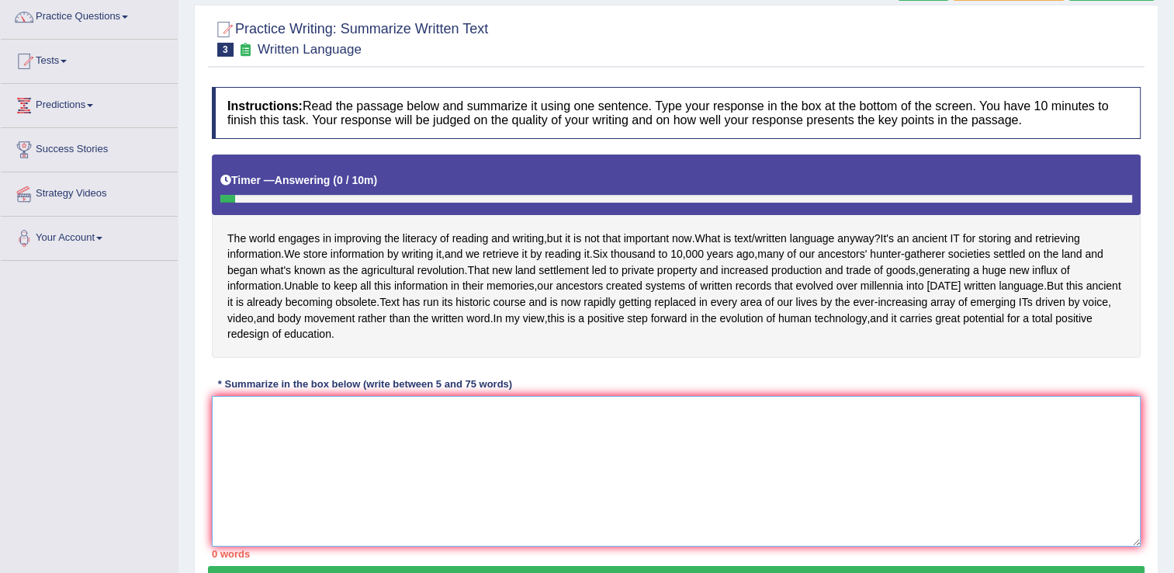
click at [759, 487] on textarea at bounding box center [676, 471] width 929 height 151
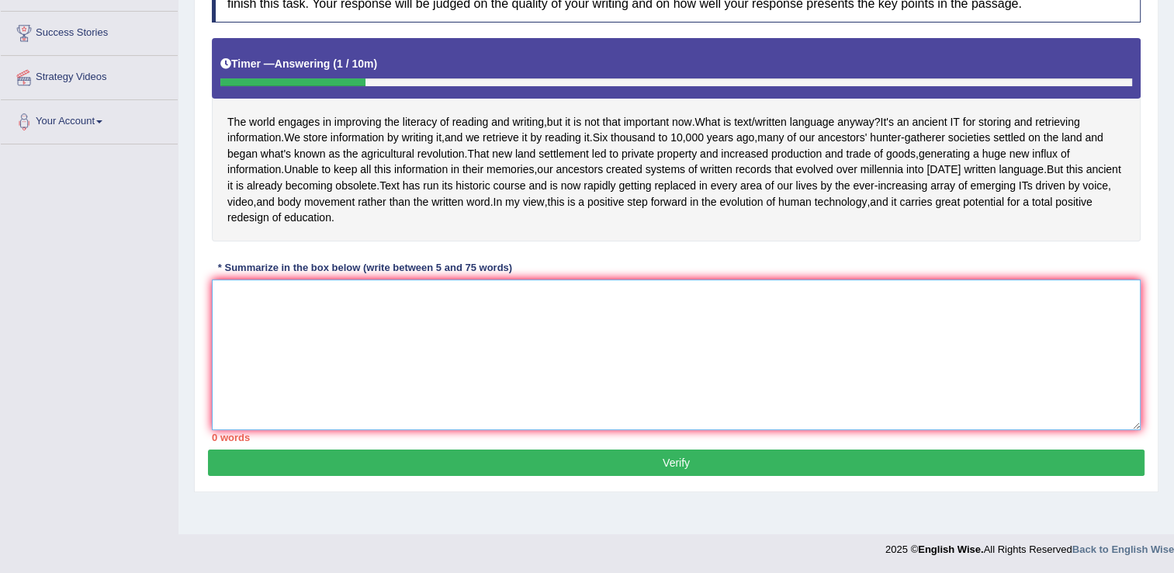
click at [655, 418] on textarea at bounding box center [676, 354] width 929 height 151
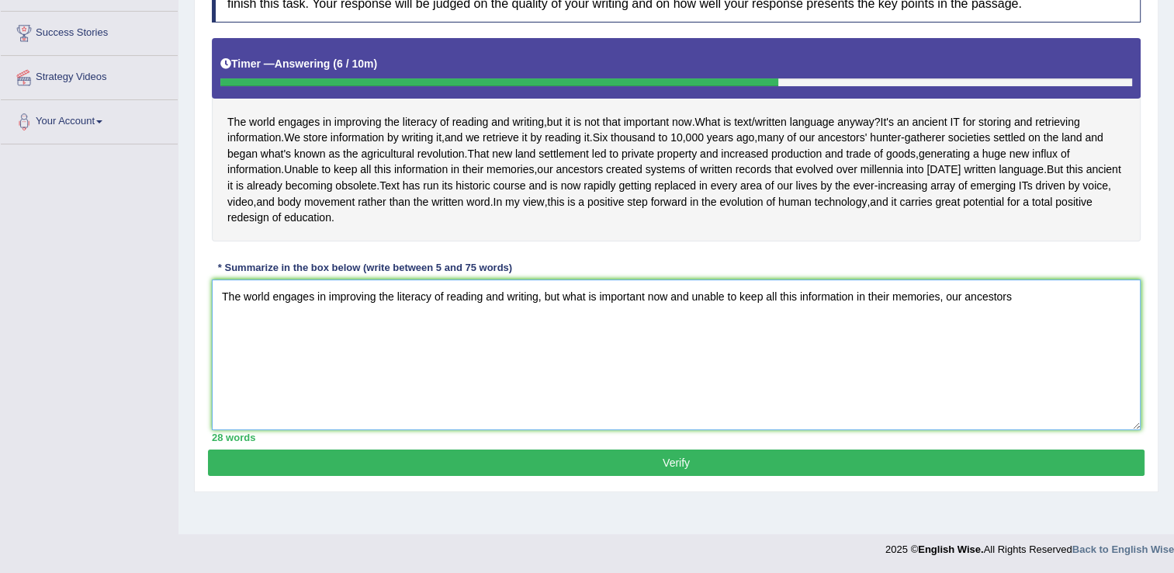
type textarea "The world engages in improving the literacy of reading and writing, but what is…"
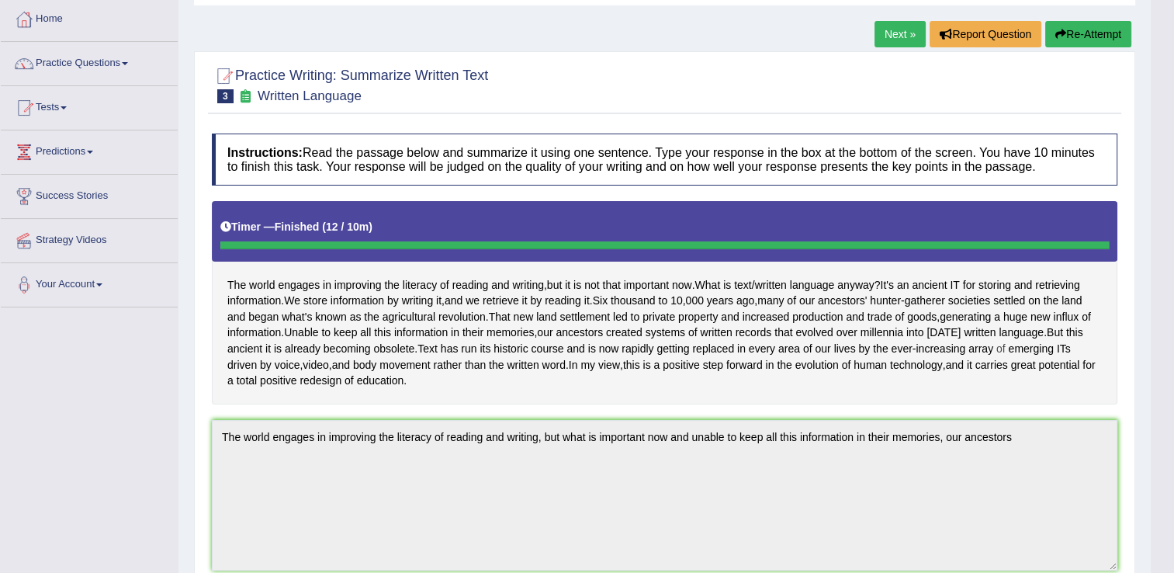
scroll to position [81, 0]
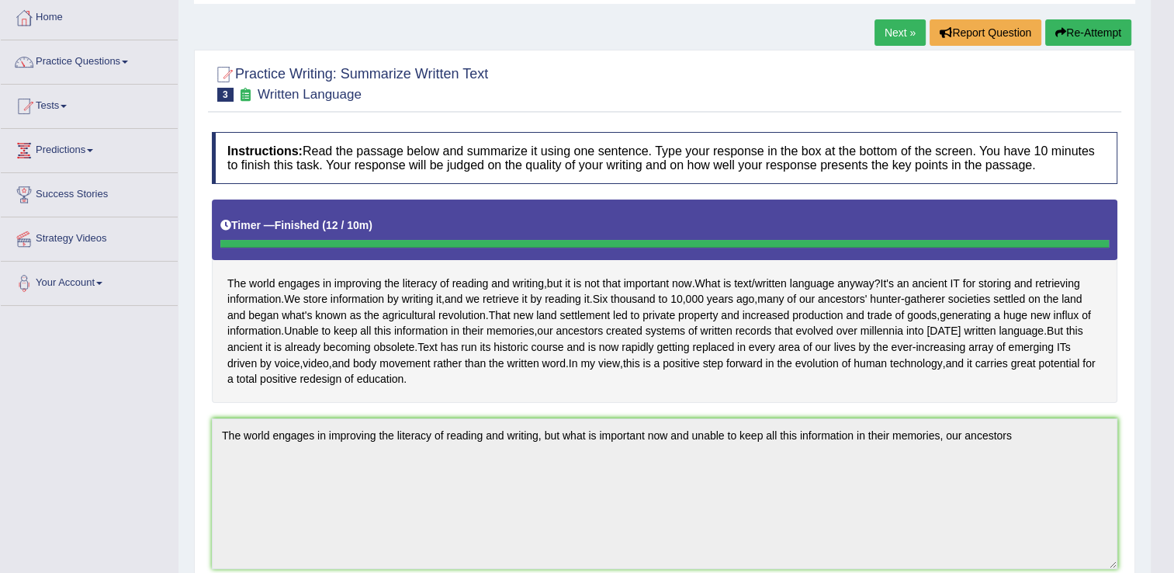
click at [1091, 29] on button "Re-Attempt" at bounding box center [1088, 32] width 86 height 26
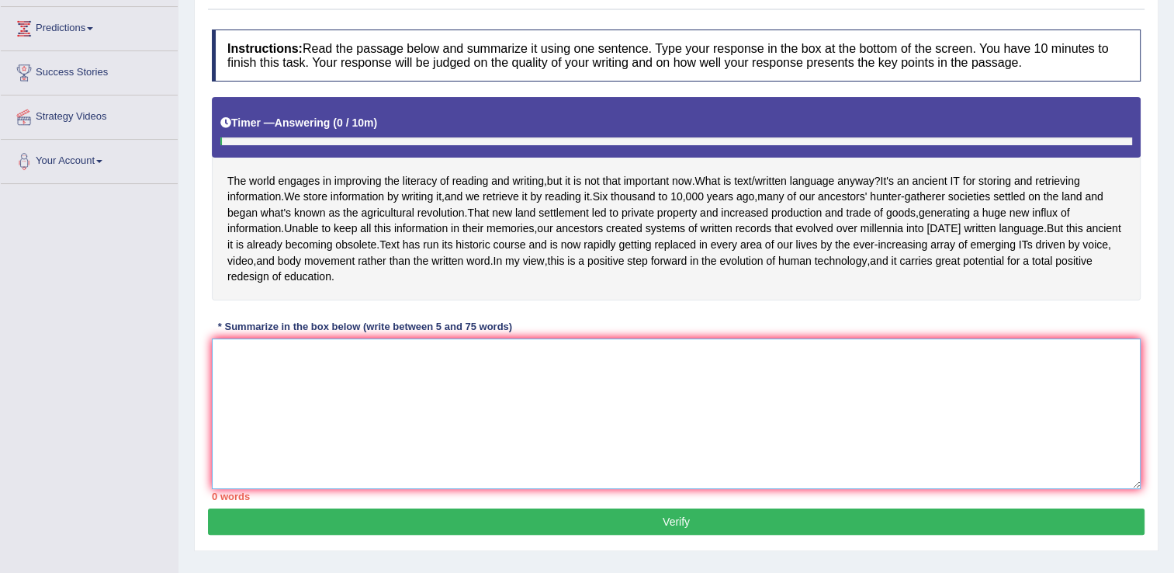
click at [466, 418] on textarea at bounding box center [676, 413] width 929 height 151
type textarea "t"
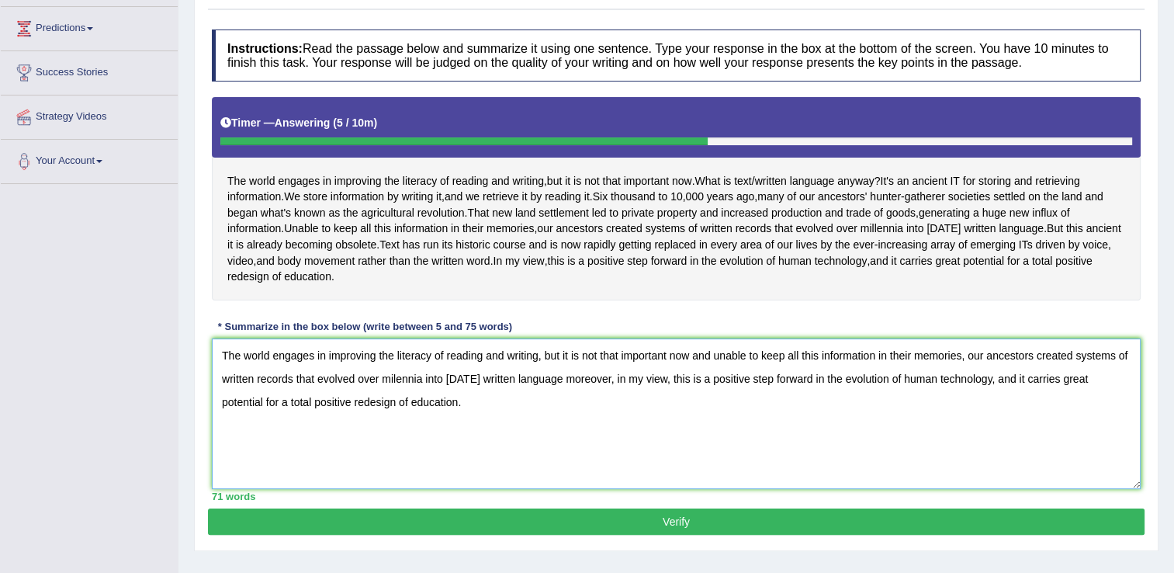
click at [802, 368] on textarea "The world engages in improving the literacy of reading and writing, but it is n…" at bounding box center [676, 413] width 929 height 151
type textarea "The world engages in improving the literacy of reading and writing, but it is n…"
click at [601, 529] on button "Verify" at bounding box center [676, 521] width 937 height 26
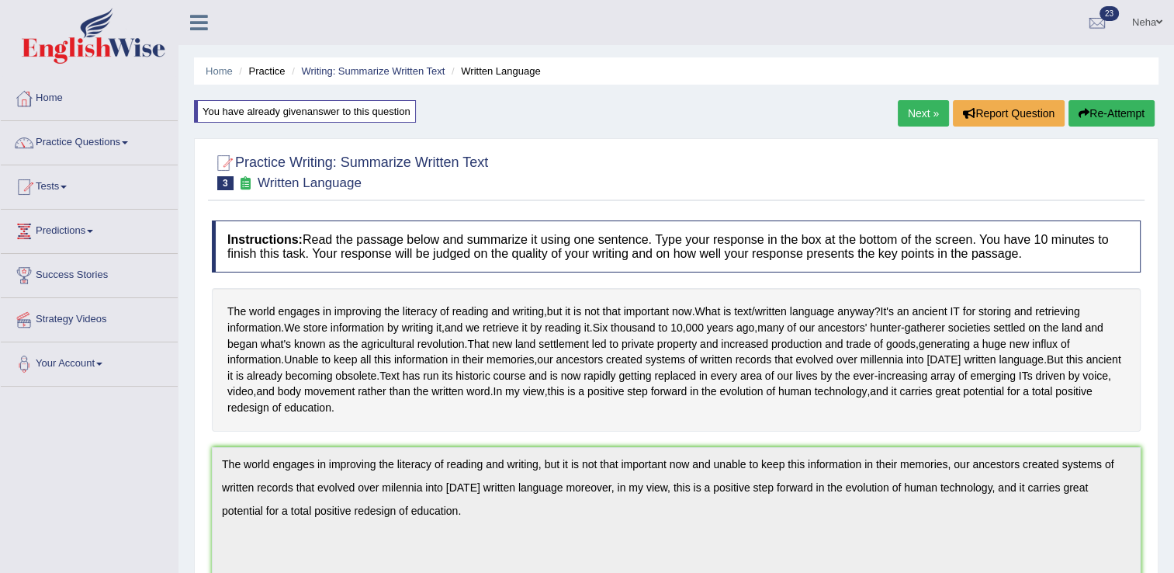
click at [921, 106] on link "Next »" at bounding box center [923, 113] width 51 height 26
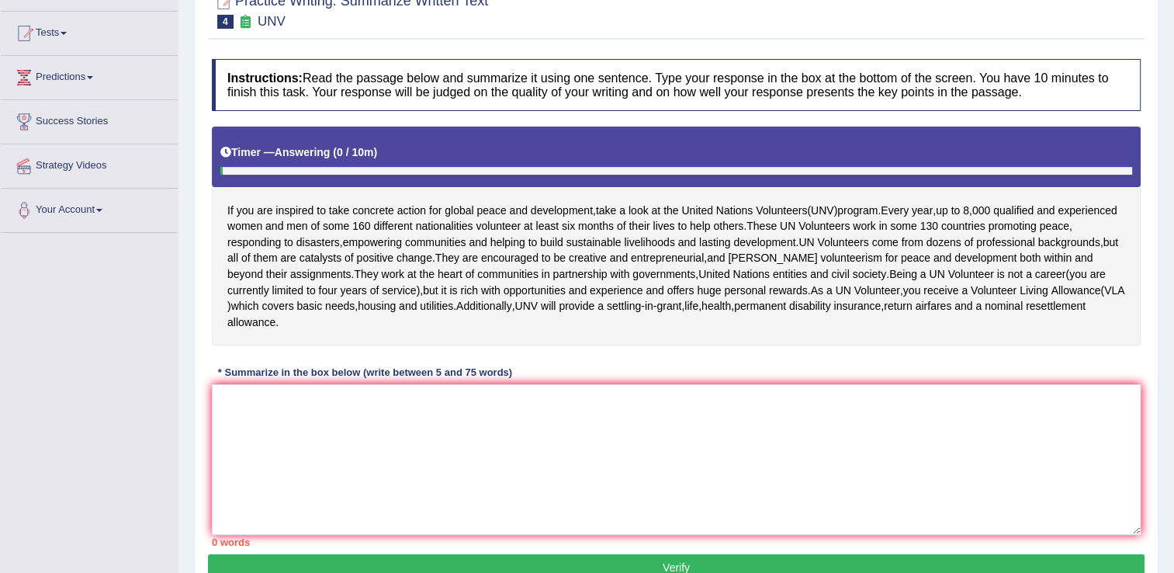
scroll to position [154, 0]
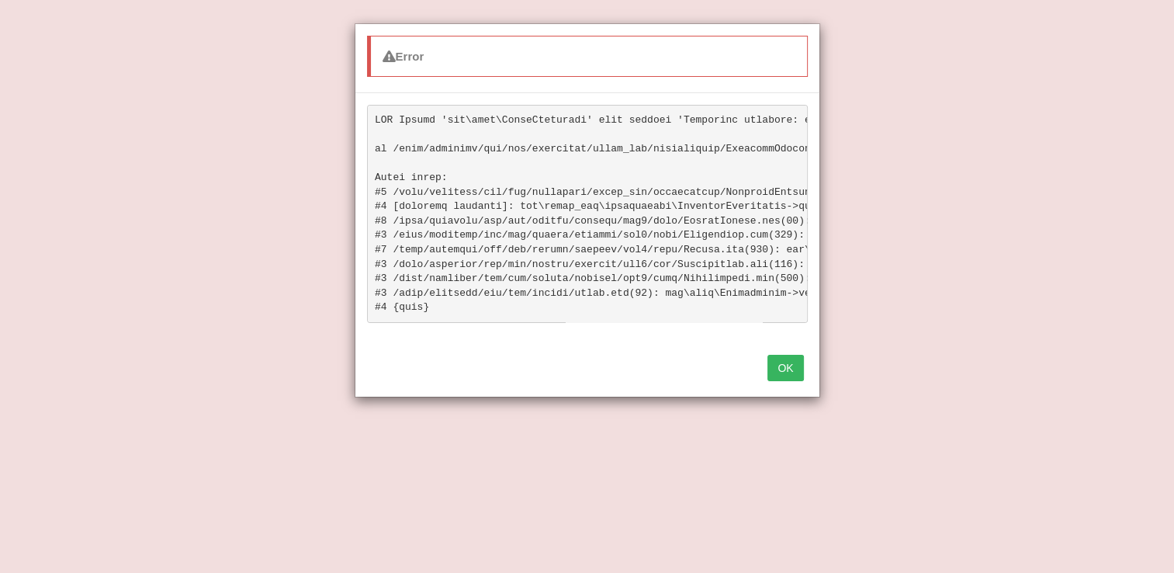
click at [795, 377] on button "OK" at bounding box center [786, 368] width 36 height 26
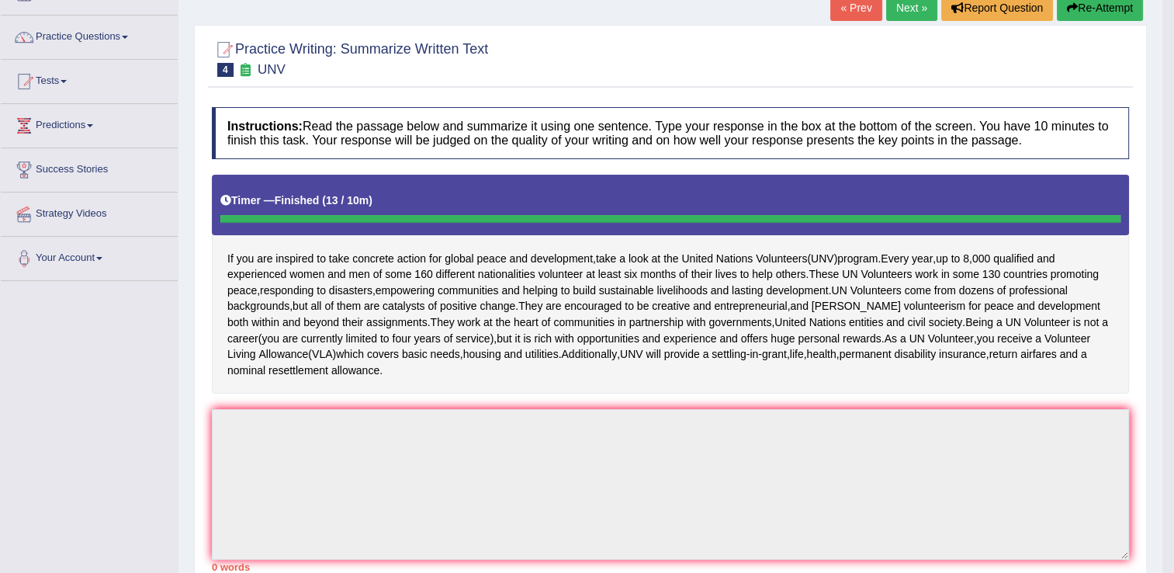
scroll to position [96, 0]
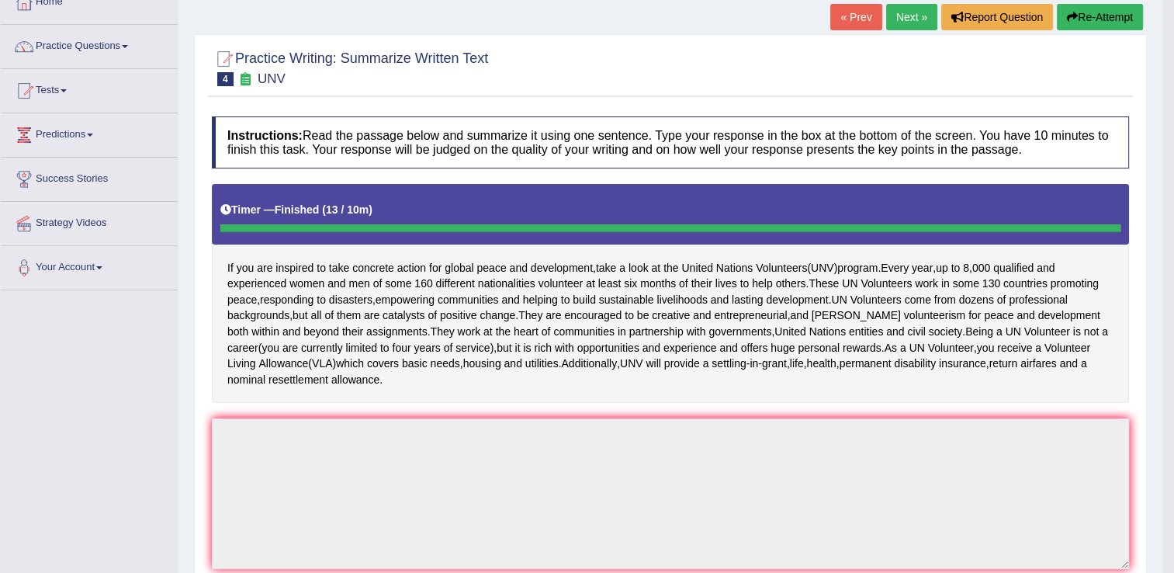
click at [1115, 6] on button "Re-Attempt" at bounding box center [1100, 17] width 86 height 26
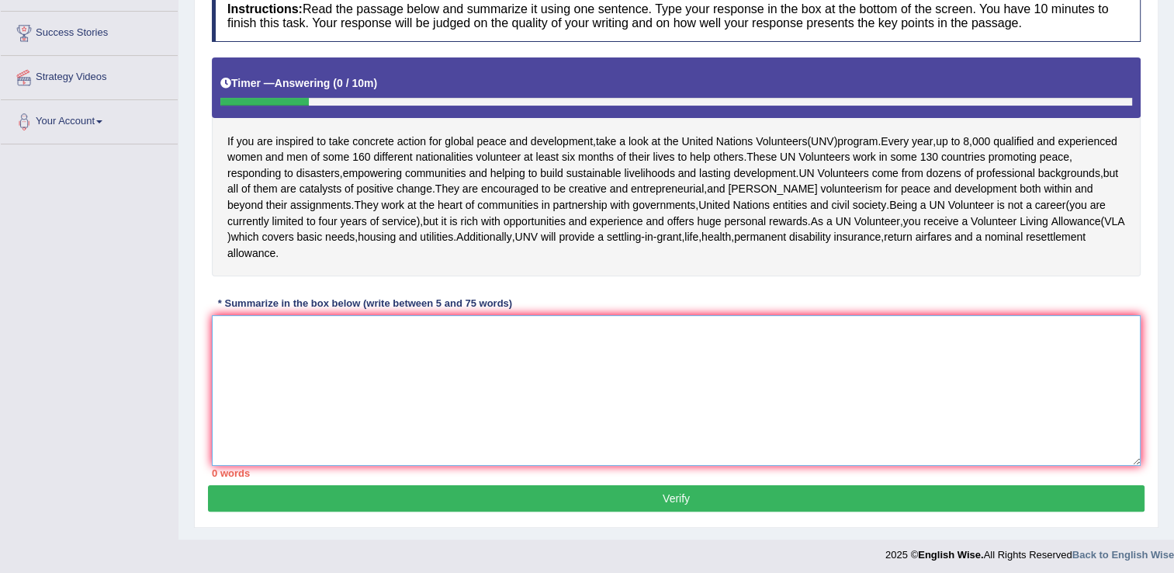
click at [755, 394] on textarea at bounding box center [676, 390] width 929 height 151
click at [808, 421] on textarea at bounding box center [676, 390] width 929 height 151
click at [708, 383] on textarea at bounding box center [676, 390] width 929 height 151
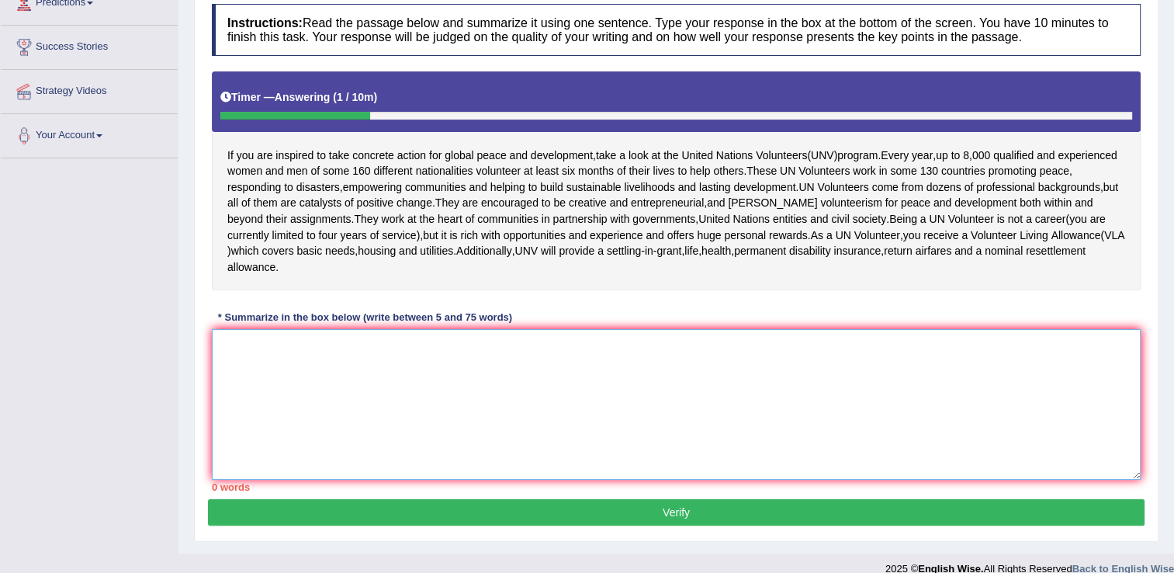
scroll to position [194, 0]
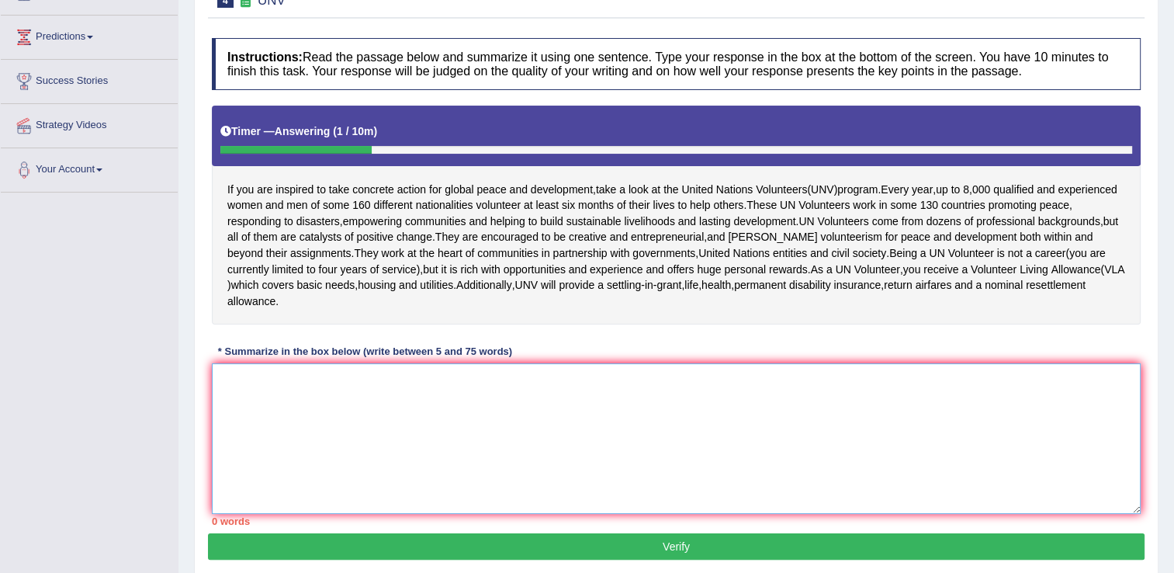
click at [569, 423] on textarea at bounding box center [676, 438] width 929 height 151
type textarea "I"
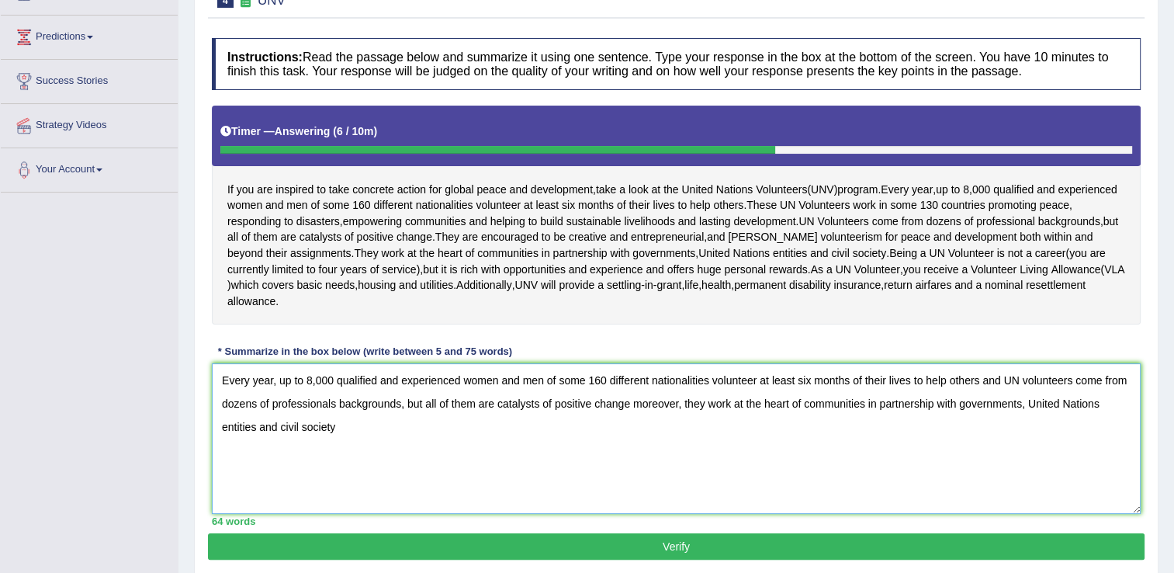
click at [686, 387] on textarea "Every year, up to 8,000 qualified and experienced women and men of some 160 dif…" at bounding box center [676, 438] width 929 height 151
click at [307, 432] on textarea "Every year, up to 8,000 qualified and experienced women and men of some 160 dif…" at bounding box center [676, 438] width 929 height 151
click at [327, 387] on textarea "Every year, up to 8,000 qualified and experienced women and men of some 160 dif…" at bounding box center [676, 438] width 929 height 151
click at [285, 409] on textarea "Every year, up to 8,000 qualified and experienced women and men of some 160 dif…" at bounding box center [676, 438] width 929 height 151
click at [652, 387] on textarea "Every year, up to 8,000 qualified and experienced women and men of some 160 dif…" at bounding box center [676, 438] width 929 height 151
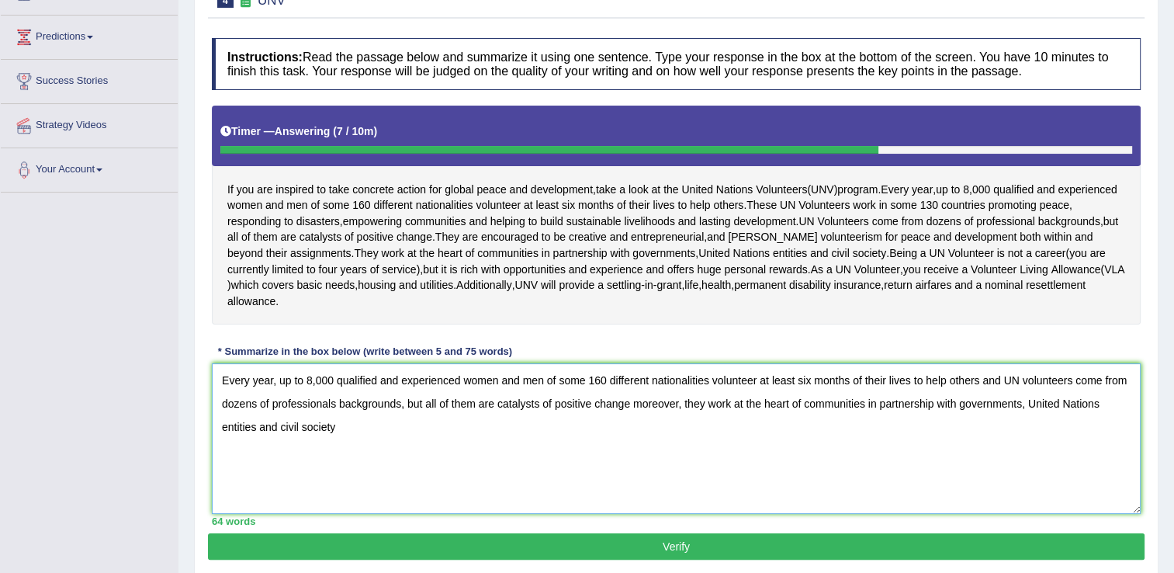
click at [338, 390] on textarea "Every year, up to 8,000 qualified and experienced women and men of some 160 dif…" at bounding box center [676, 438] width 929 height 151
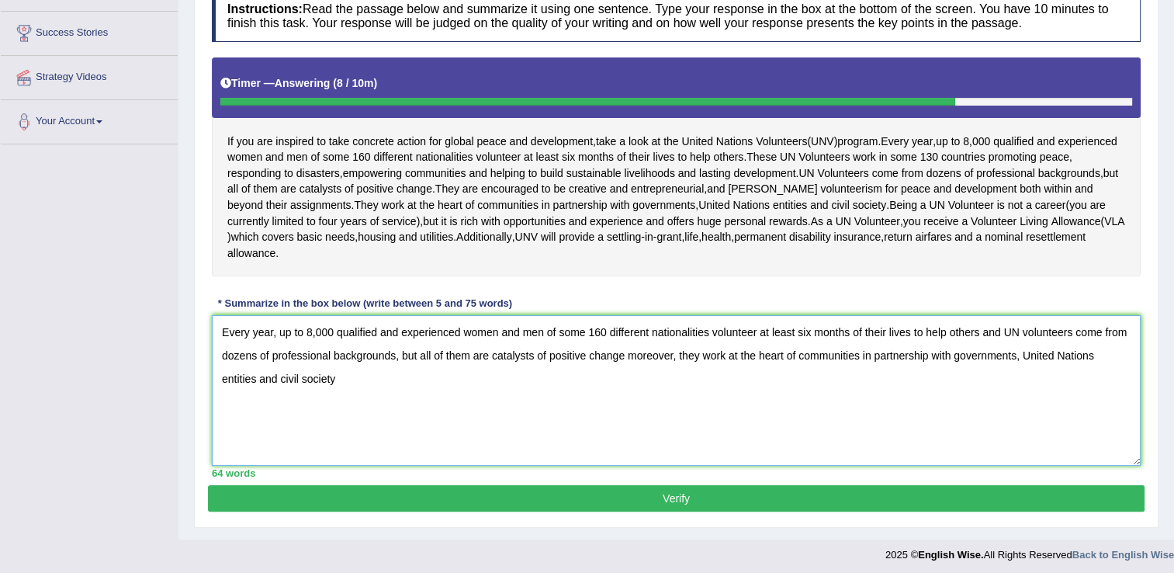
type textarea "Every year, up to 8,000 qualified and experienced women and men of some 160 dif…"
click at [383, 485] on button "Verify" at bounding box center [676, 498] width 937 height 26
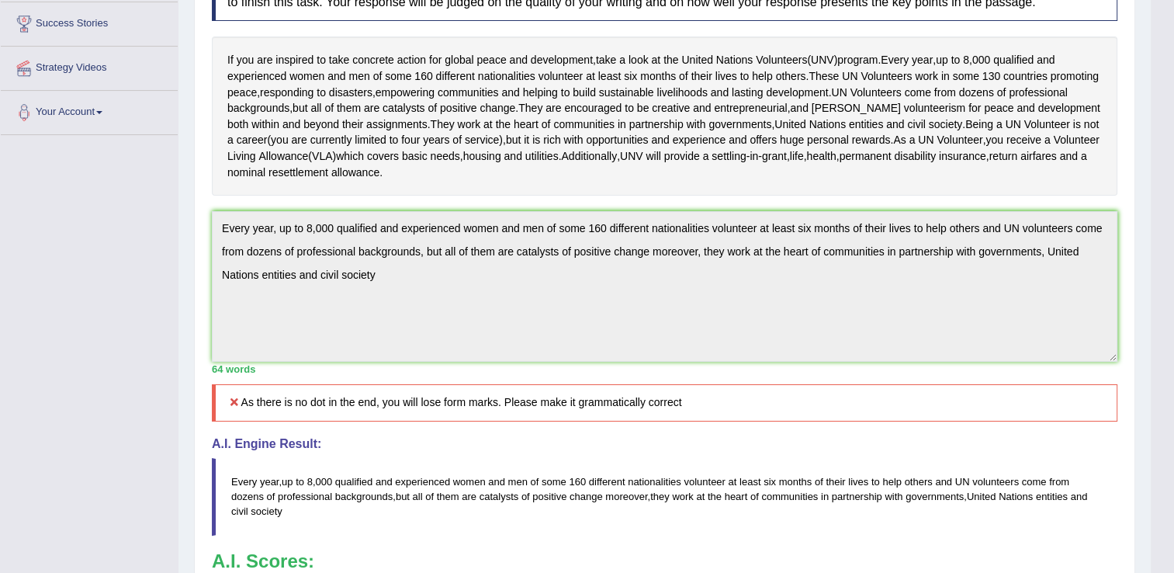
scroll to position [0, 0]
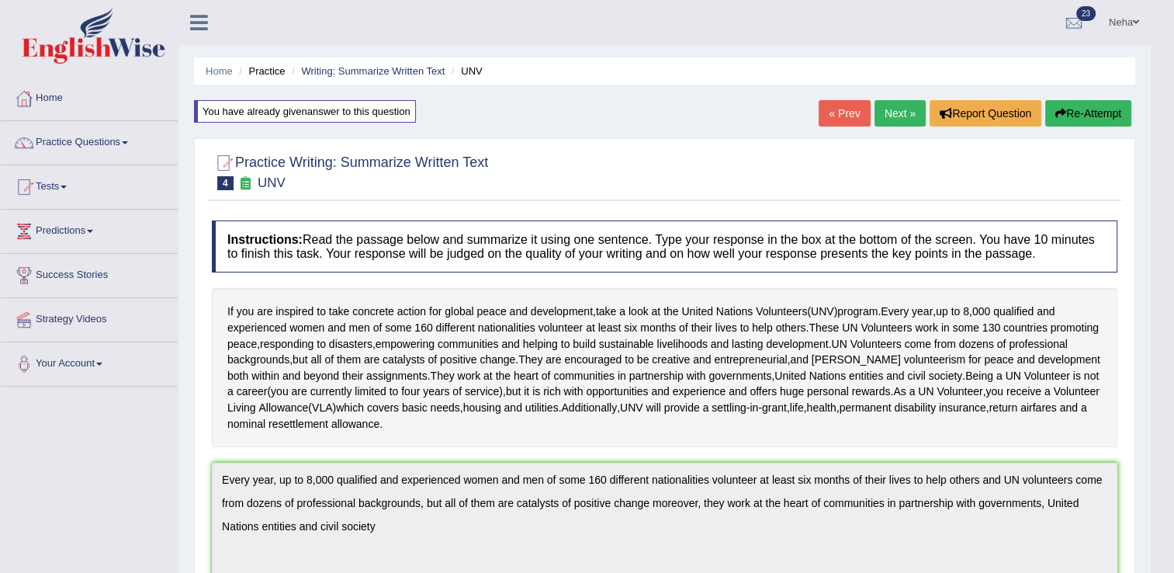
click at [1077, 119] on button "Re-Attempt" at bounding box center [1088, 113] width 86 height 26
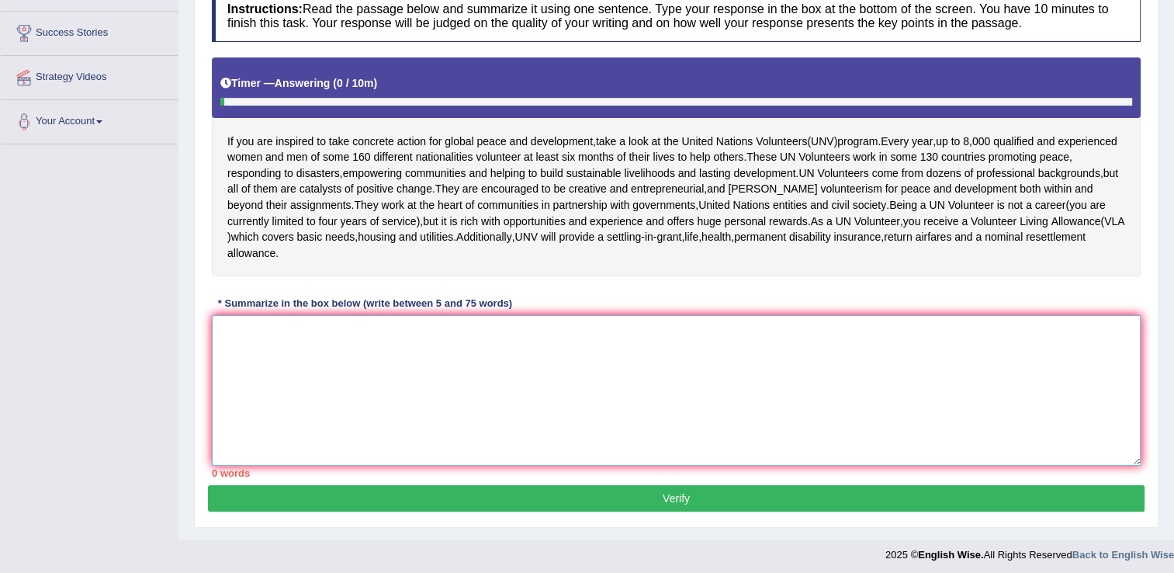
paste textarea "Every year, up to 8,000 qualified and experienced women and men of some 160 dif…"
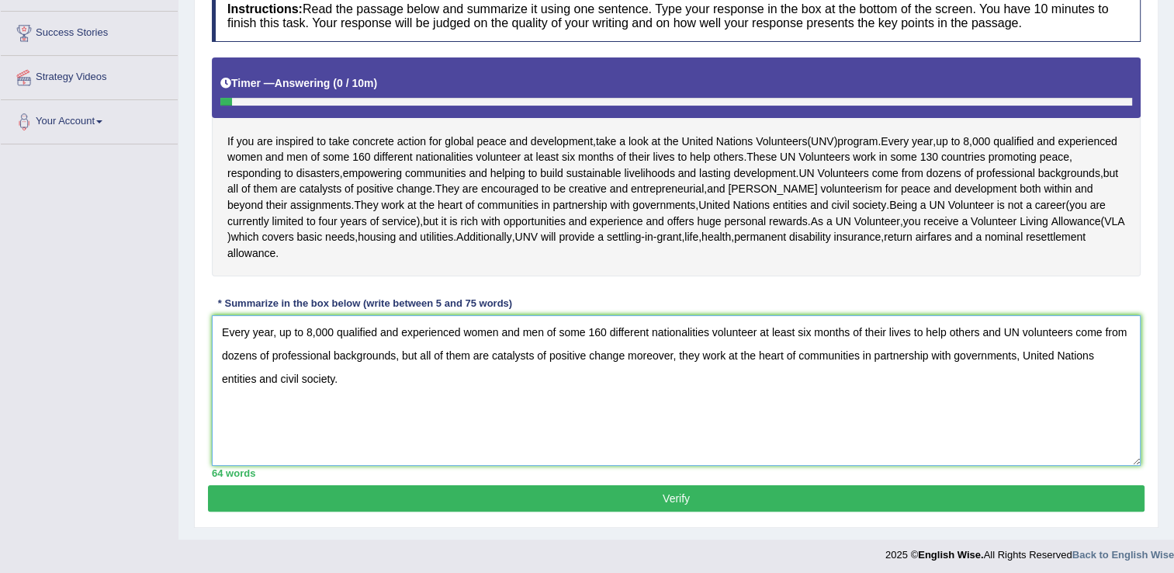
type textarea "Every year, up to 8,000 qualified and experienced women and men of some 160 dif…"
click at [731, 485] on button "Verify" at bounding box center [676, 498] width 937 height 26
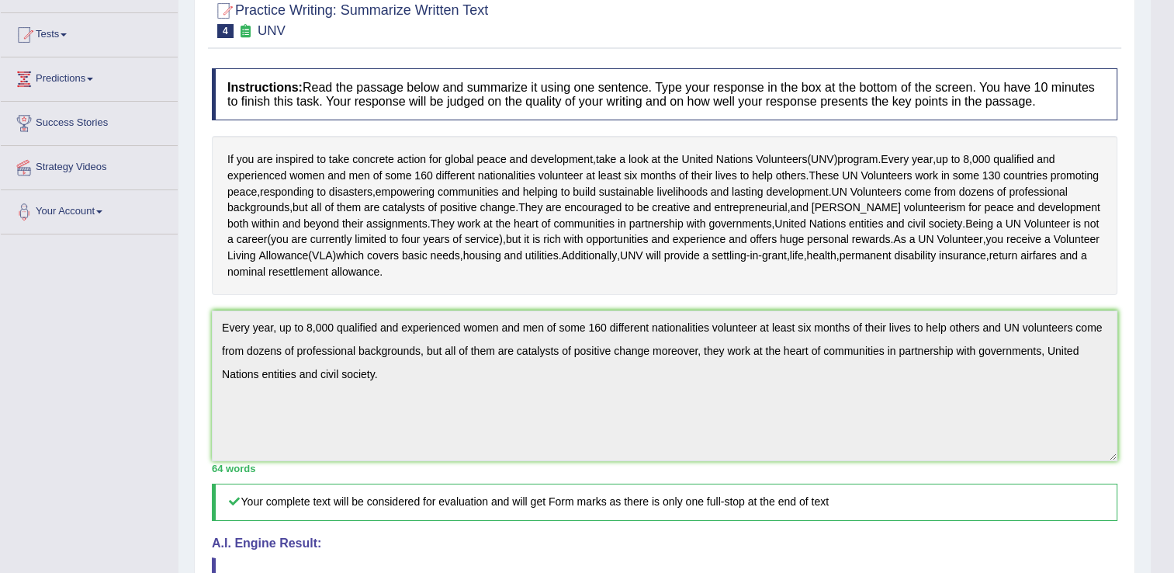
scroll to position [47, 0]
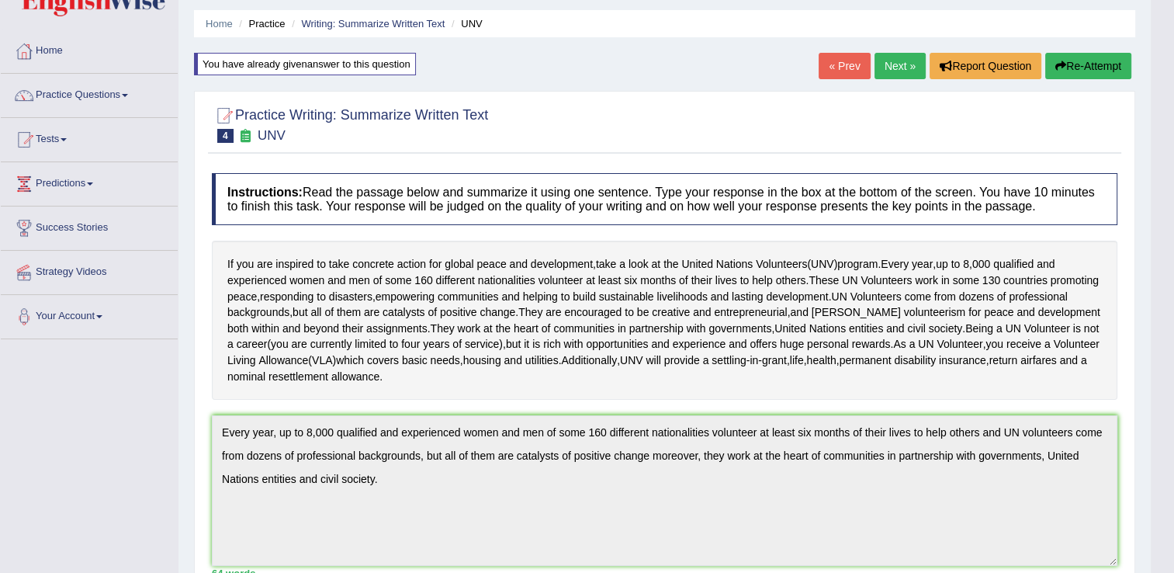
click at [903, 61] on link "Next »" at bounding box center [900, 66] width 51 height 26
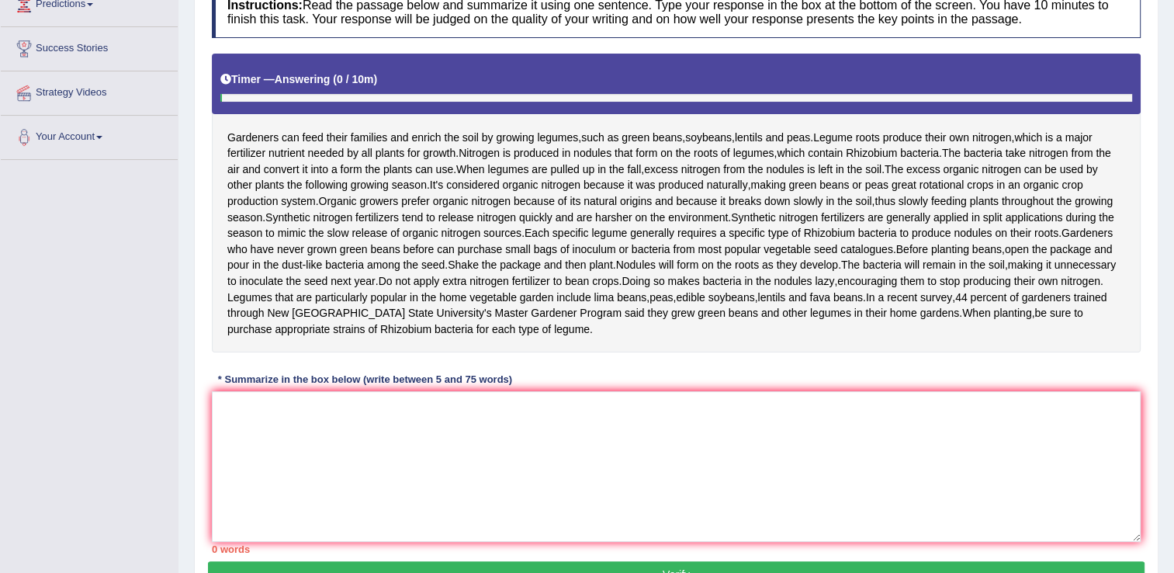
scroll to position [228, 0]
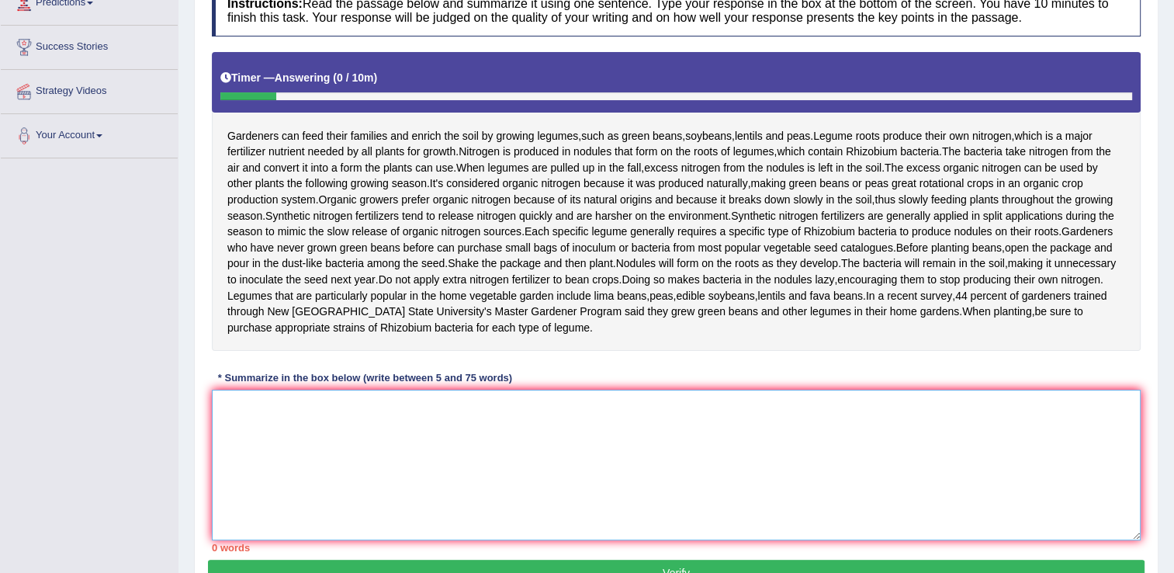
click at [703, 456] on textarea at bounding box center [676, 465] width 929 height 151
click at [538, 540] on textarea at bounding box center [676, 465] width 929 height 151
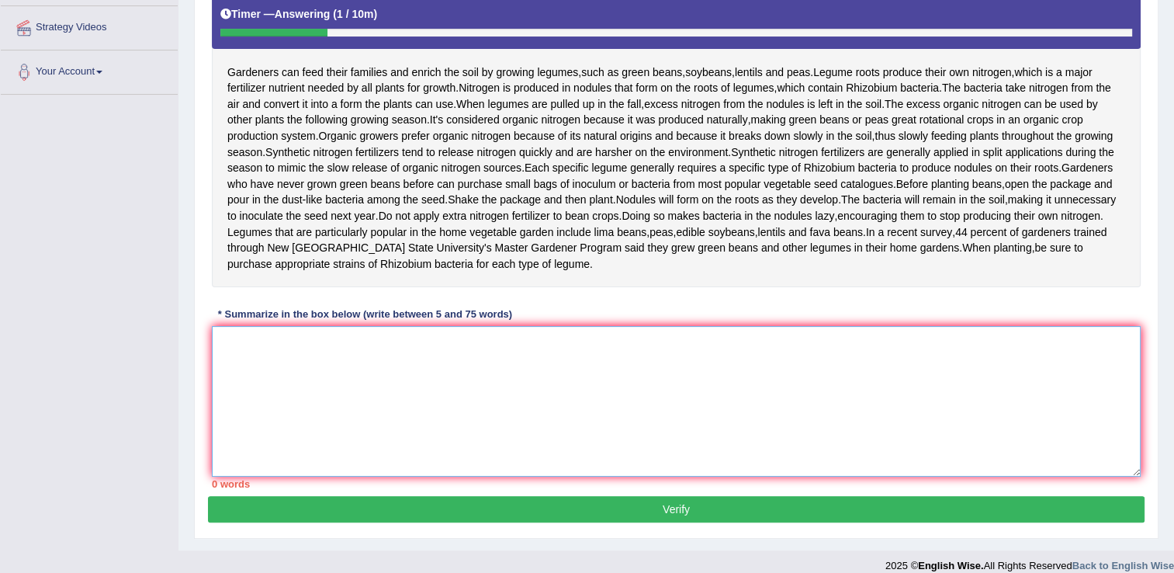
scroll to position [293, 0]
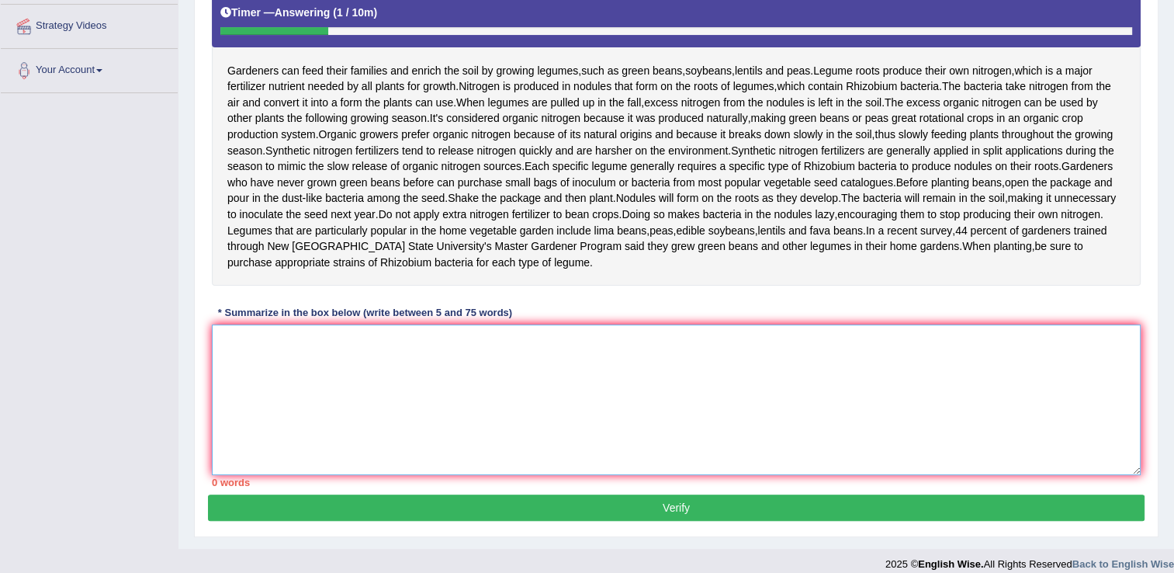
click at [567, 446] on textarea at bounding box center [676, 399] width 929 height 151
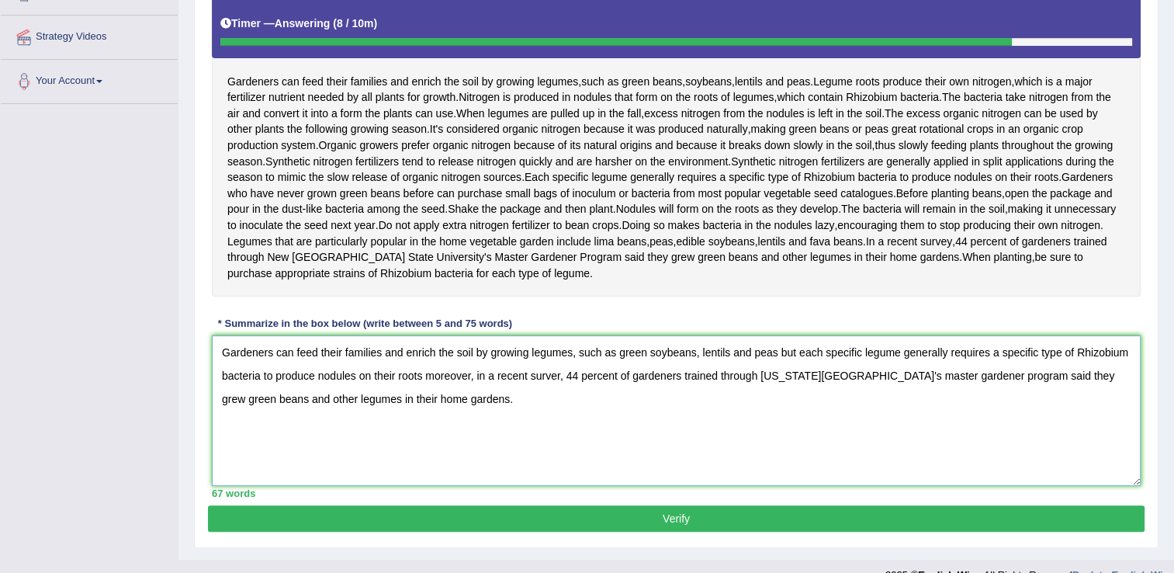
scroll to position [369, 0]
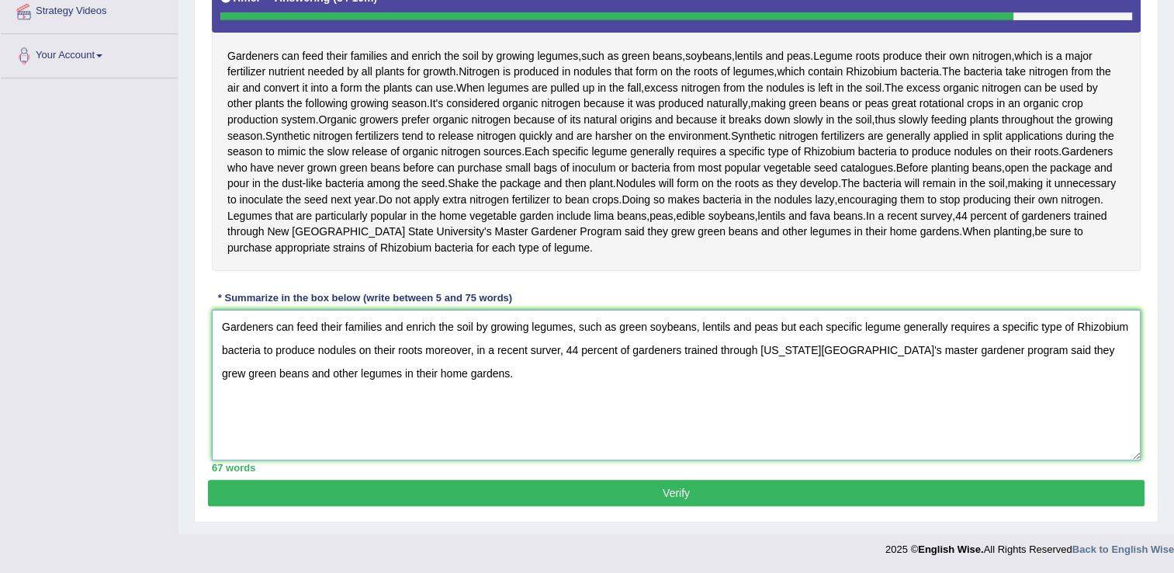
type textarea "Gardeners can feed their families and enrich the soil by growing legumes, such …"
click at [545, 494] on button "Verify" at bounding box center [676, 493] width 937 height 26
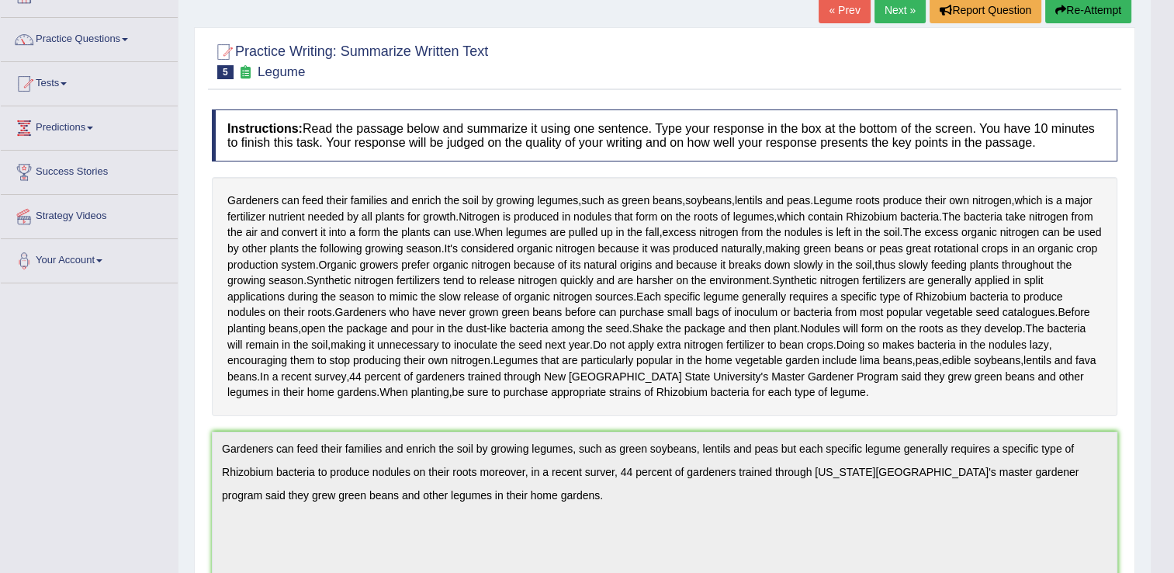
scroll to position [102, 0]
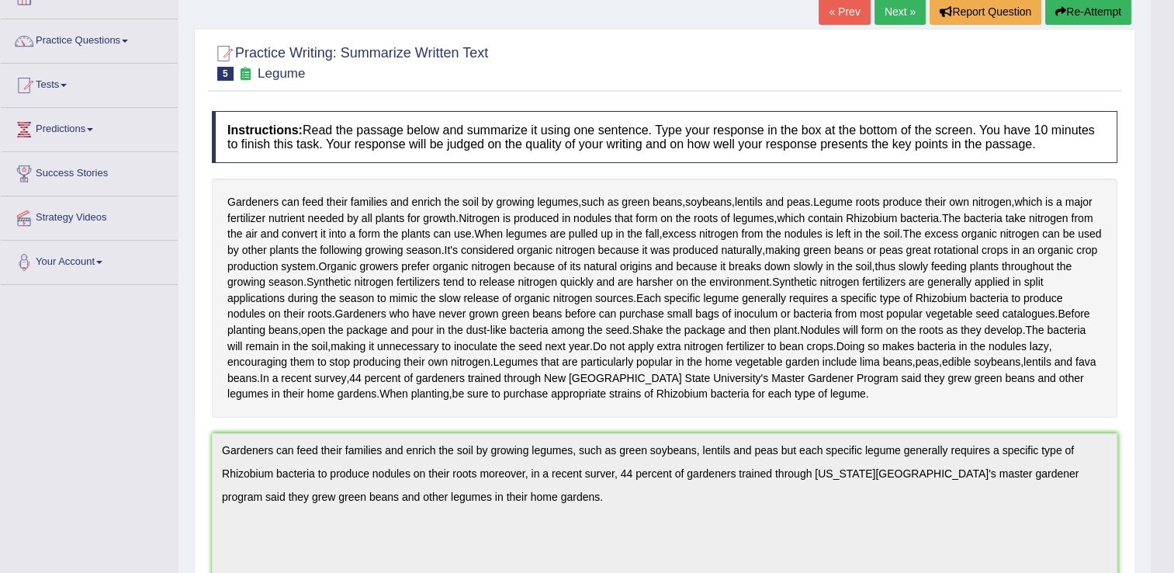
click at [906, 12] on link "Next »" at bounding box center [900, 11] width 51 height 26
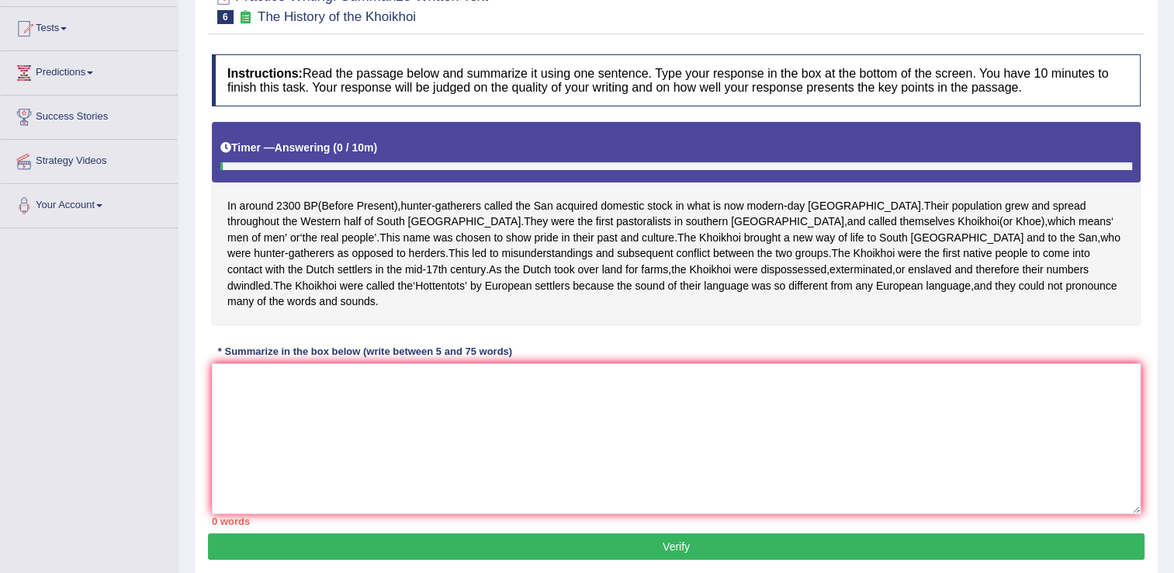
scroll to position [160, 0]
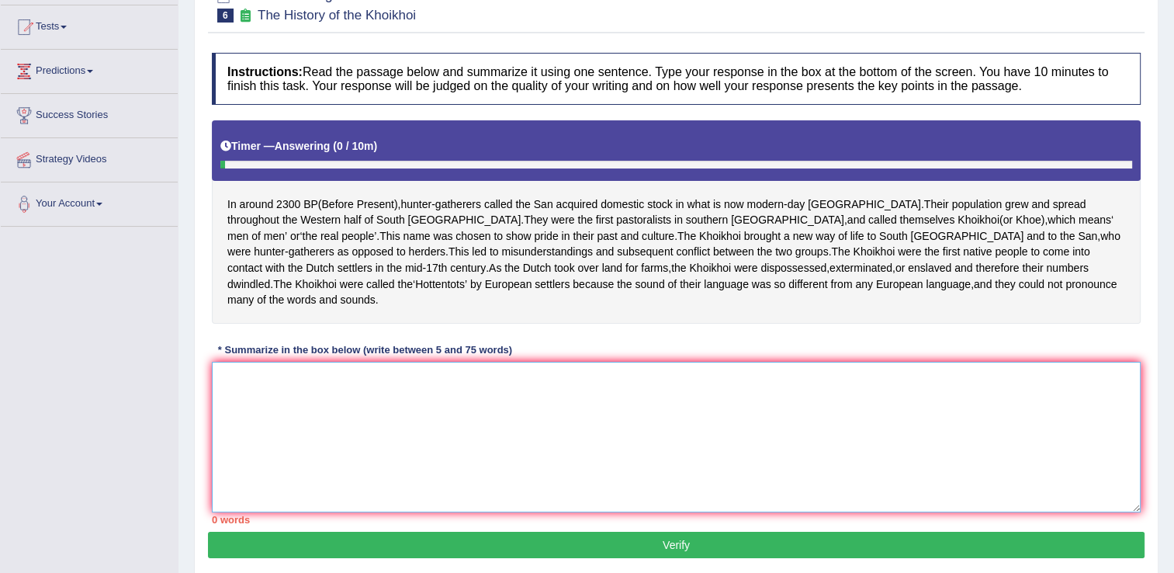
click at [499, 396] on textarea at bounding box center [676, 437] width 929 height 151
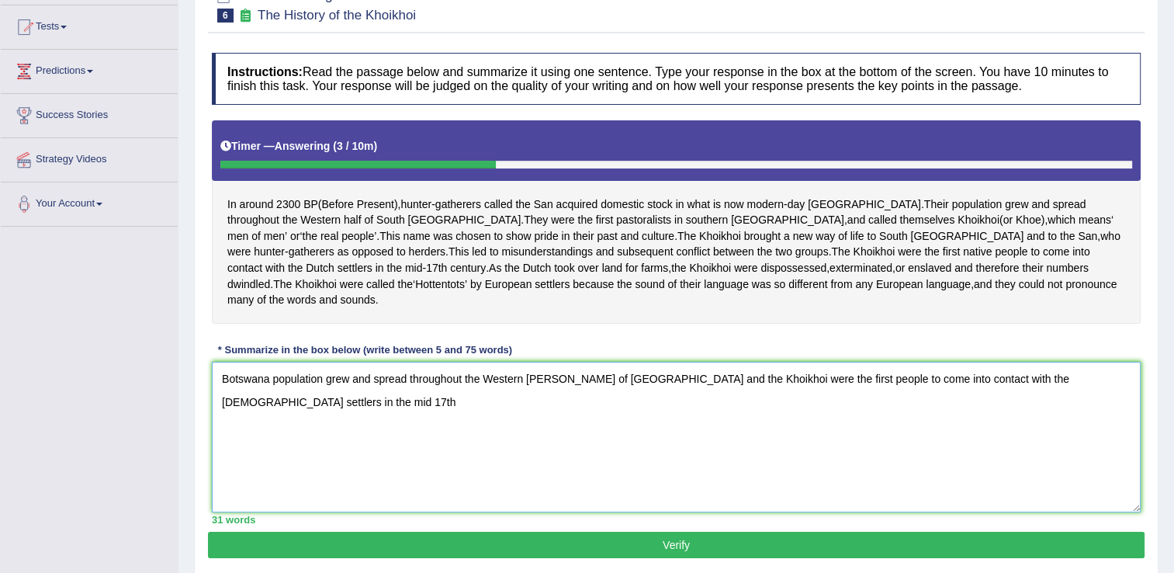
click at [1068, 398] on textarea "Botswana population grew and spread throughout the Western [PERSON_NAME] of [GE…" at bounding box center [676, 437] width 929 height 151
click at [1121, 404] on textarea "[DEMOGRAPHIC_DATA] population grew and spread throughout the Western [PERSON_NA…" at bounding box center [676, 437] width 929 height 151
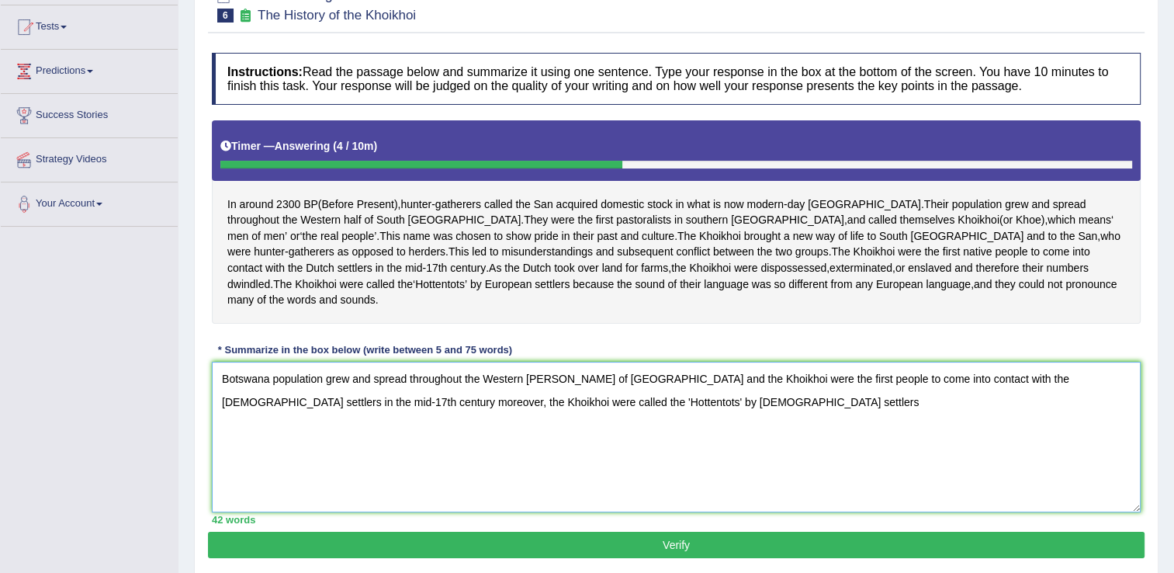
click at [1121, 403] on textarea "Botswana population grew and spread throughout the Western [PERSON_NAME] of [GE…" at bounding box center [676, 437] width 929 height 151
click at [723, 442] on textarea "Botswana population grew and spread throughout the Western [PERSON_NAME] of [GE…" at bounding box center [676, 437] width 929 height 151
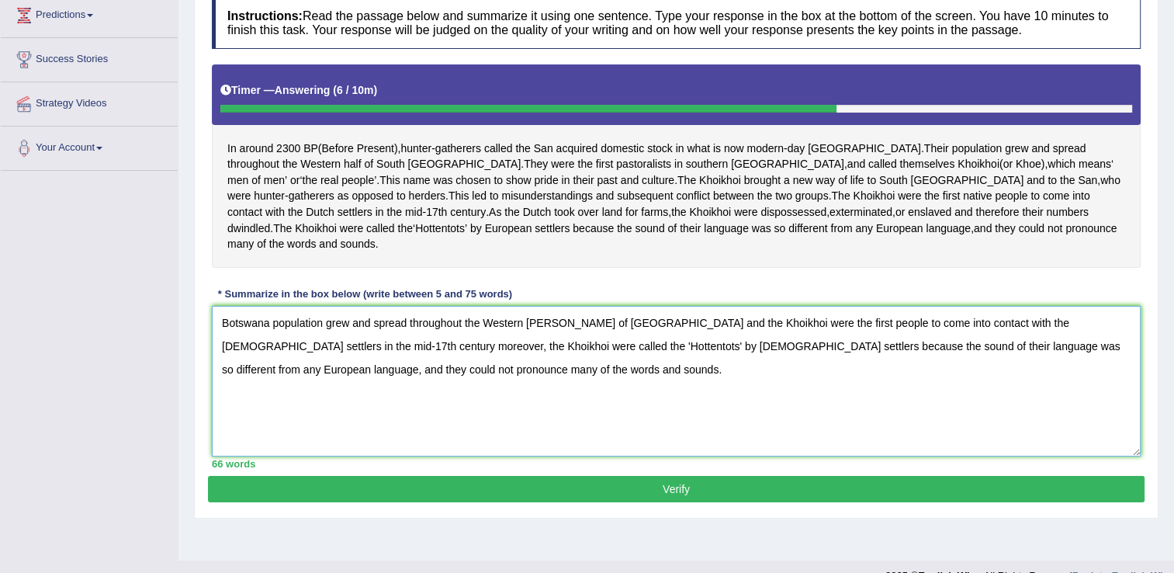
scroll to position [219, 0]
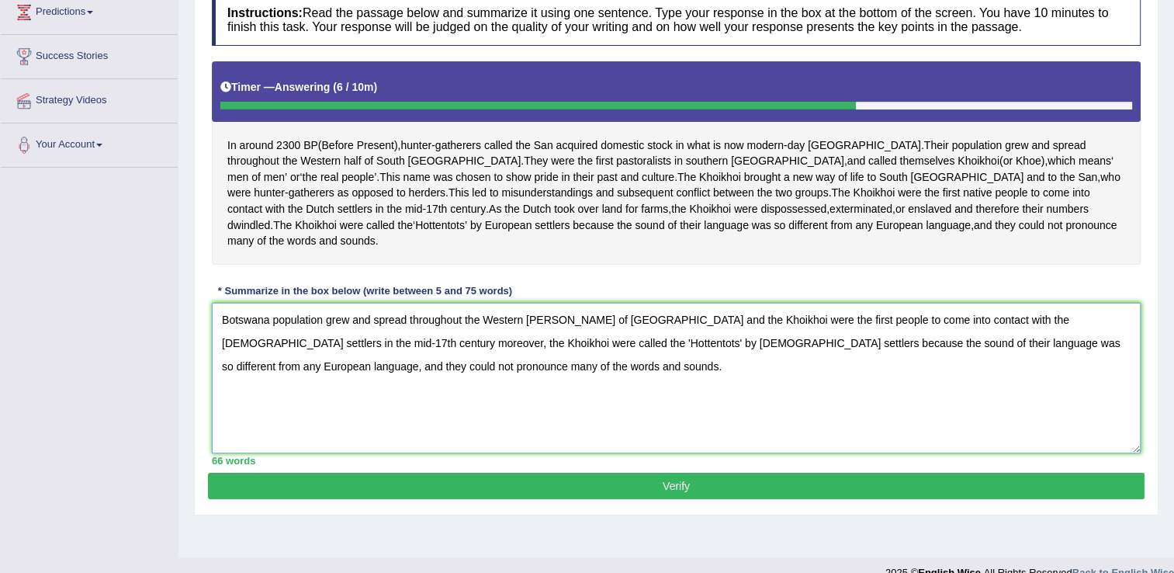
click at [268, 335] on textarea "Botswana population grew and spread throughout the Western [PERSON_NAME] of [GE…" at bounding box center [676, 378] width 929 height 151
click at [545, 340] on textarea "Botswana's population grew and spread throughout the Western [PERSON_NAME] of […" at bounding box center [676, 378] width 929 height 151
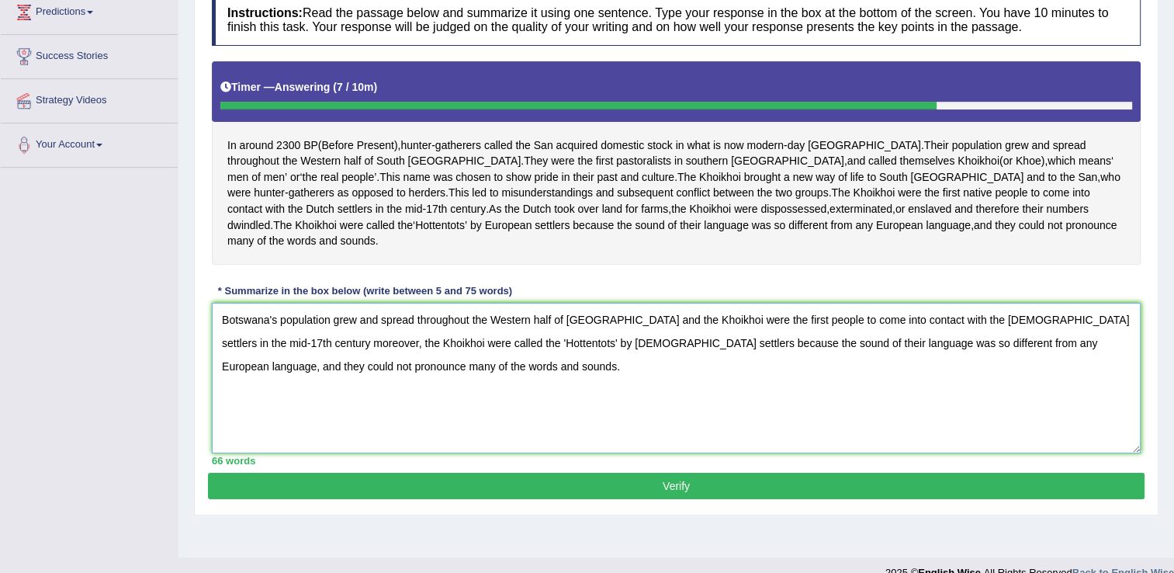
scroll to position [242, 0]
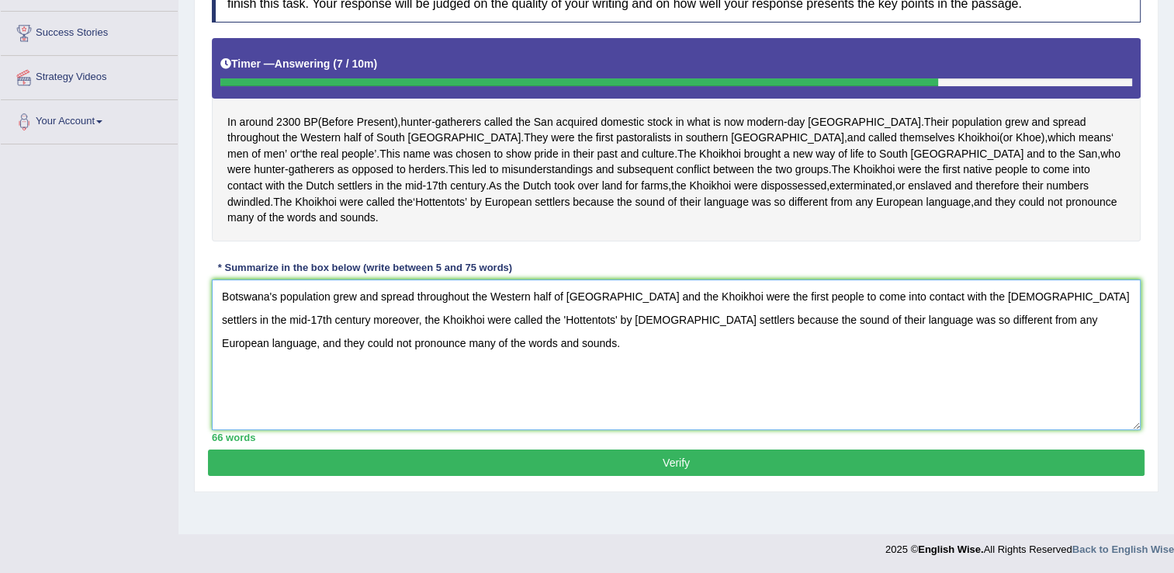
type textarea "Botswana's population grew and spread throughout the Western half of [GEOGRAPHI…"
click at [549, 476] on button "Verify" at bounding box center [676, 462] width 937 height 26
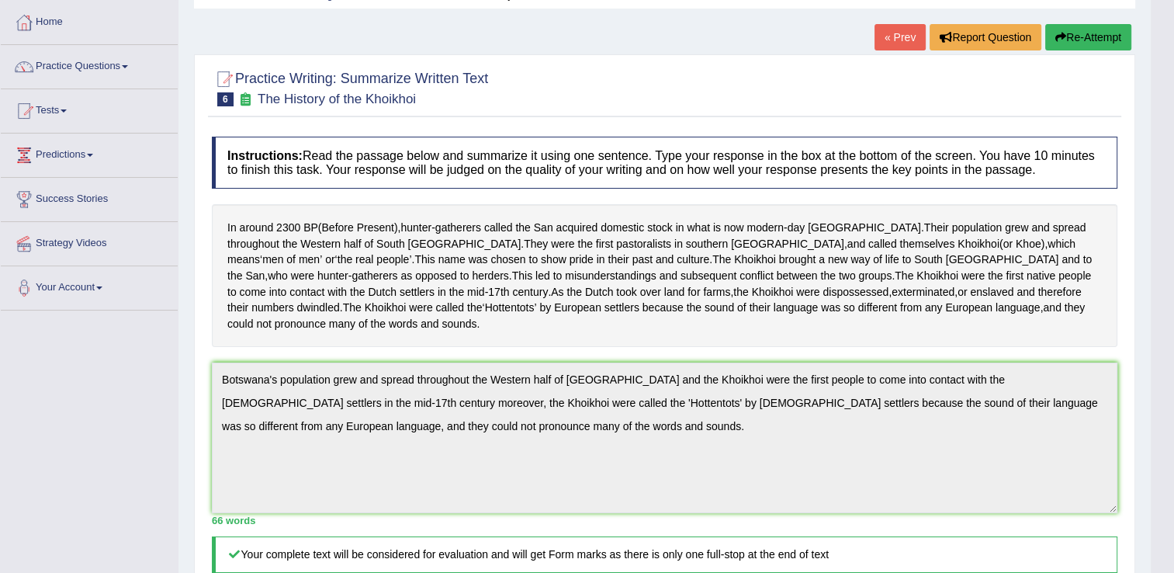
scroll to position [0, 0]
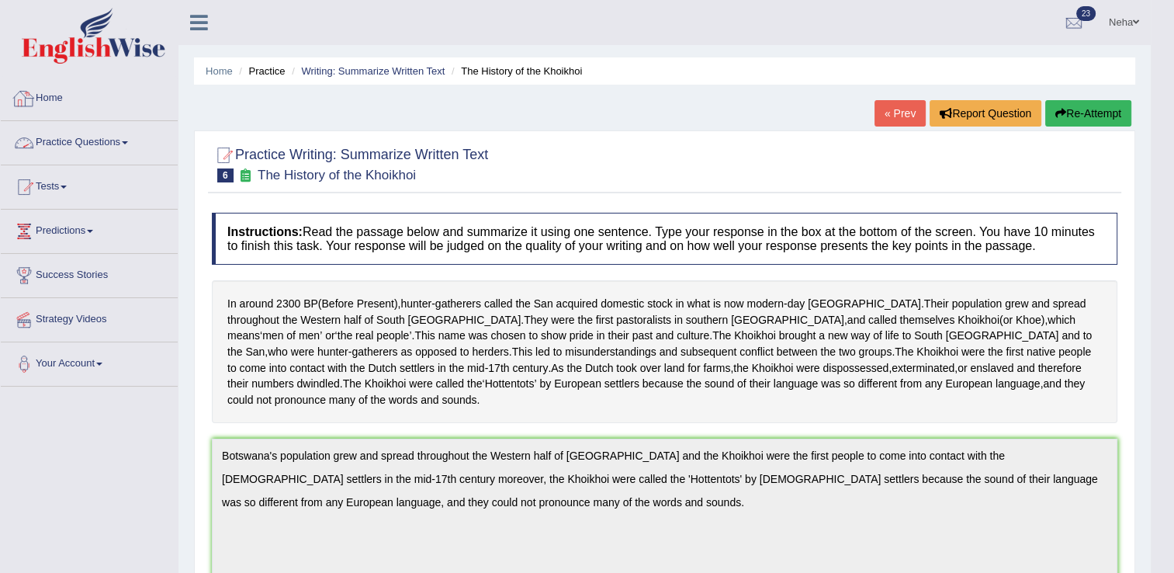
click at [114, 138] on link "Practice Questions" at bounding box center [89, 140] width 177 height 39
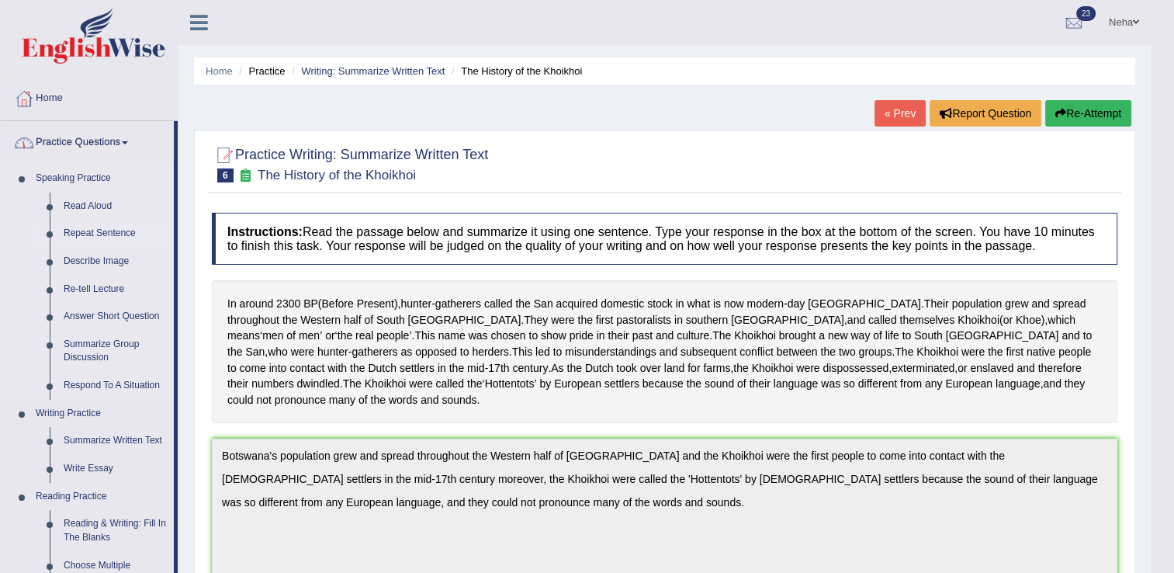
click at [93, 232] on link "Repeat Sentence" at bounding box center [115, 234] width 117 height 28
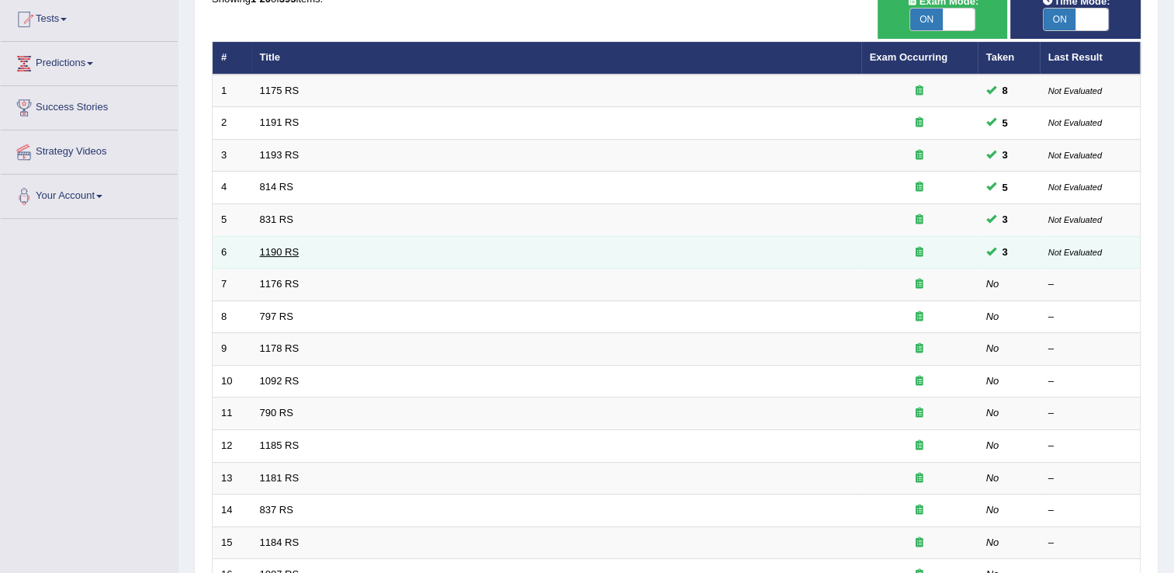
click at [285, 249] on link "1190 RS" at bounding box center [280, 252] width 40 height 12
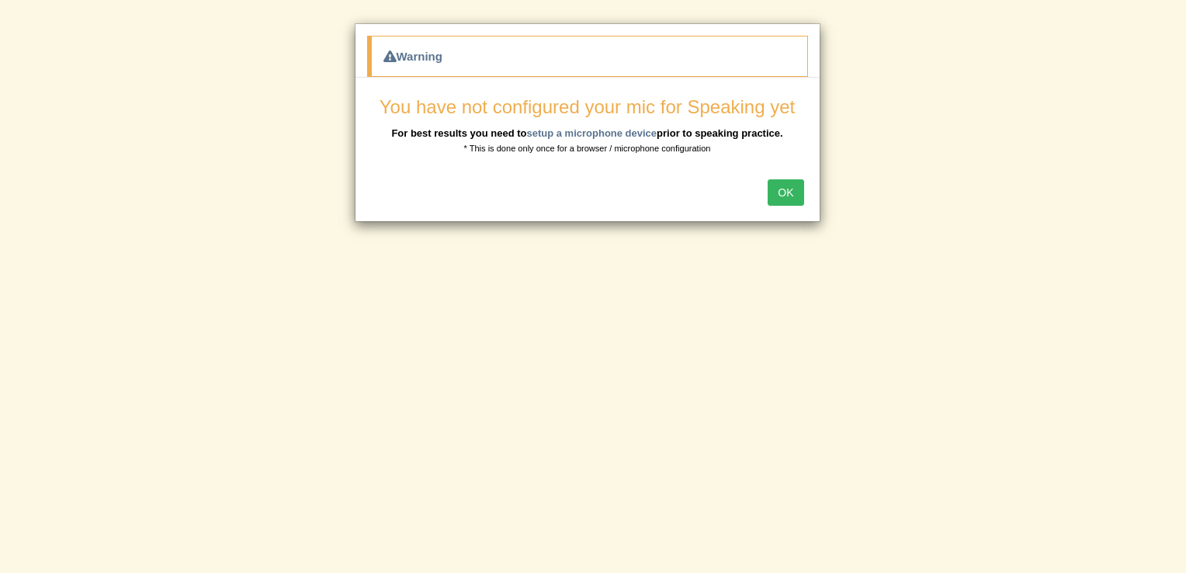
click at [795, 192] on button "OK" at bounding box center [786, 192] width 36 height 26
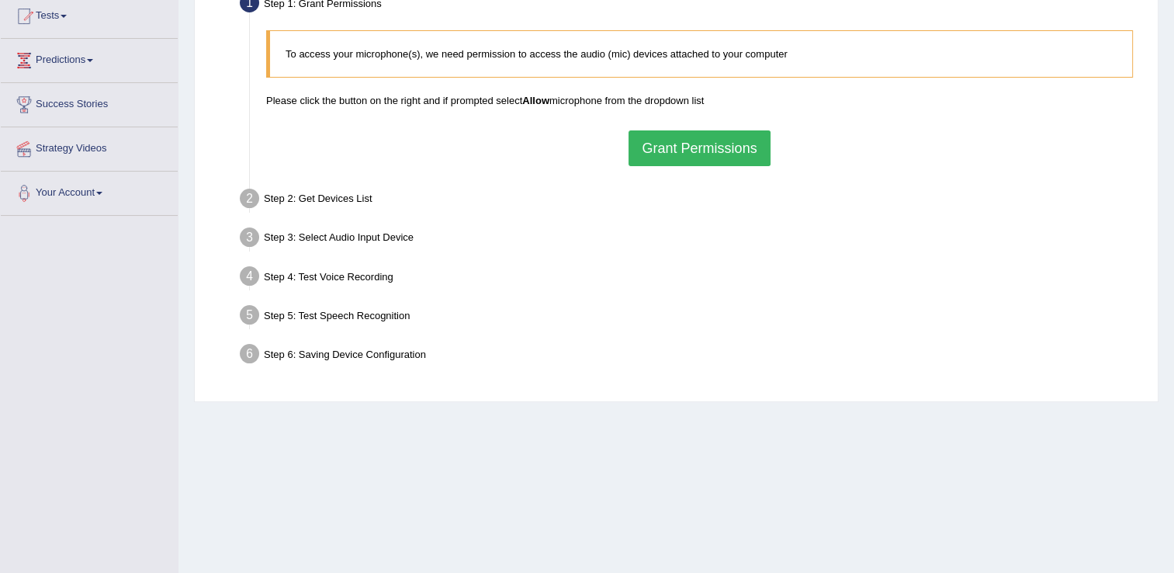
click at [680, 161] on button "Grant Permissions" at bounding box center [699, 148] width 141 height 36
